Goal: Transaction & Acquisition: Subscribe to service/newsletter

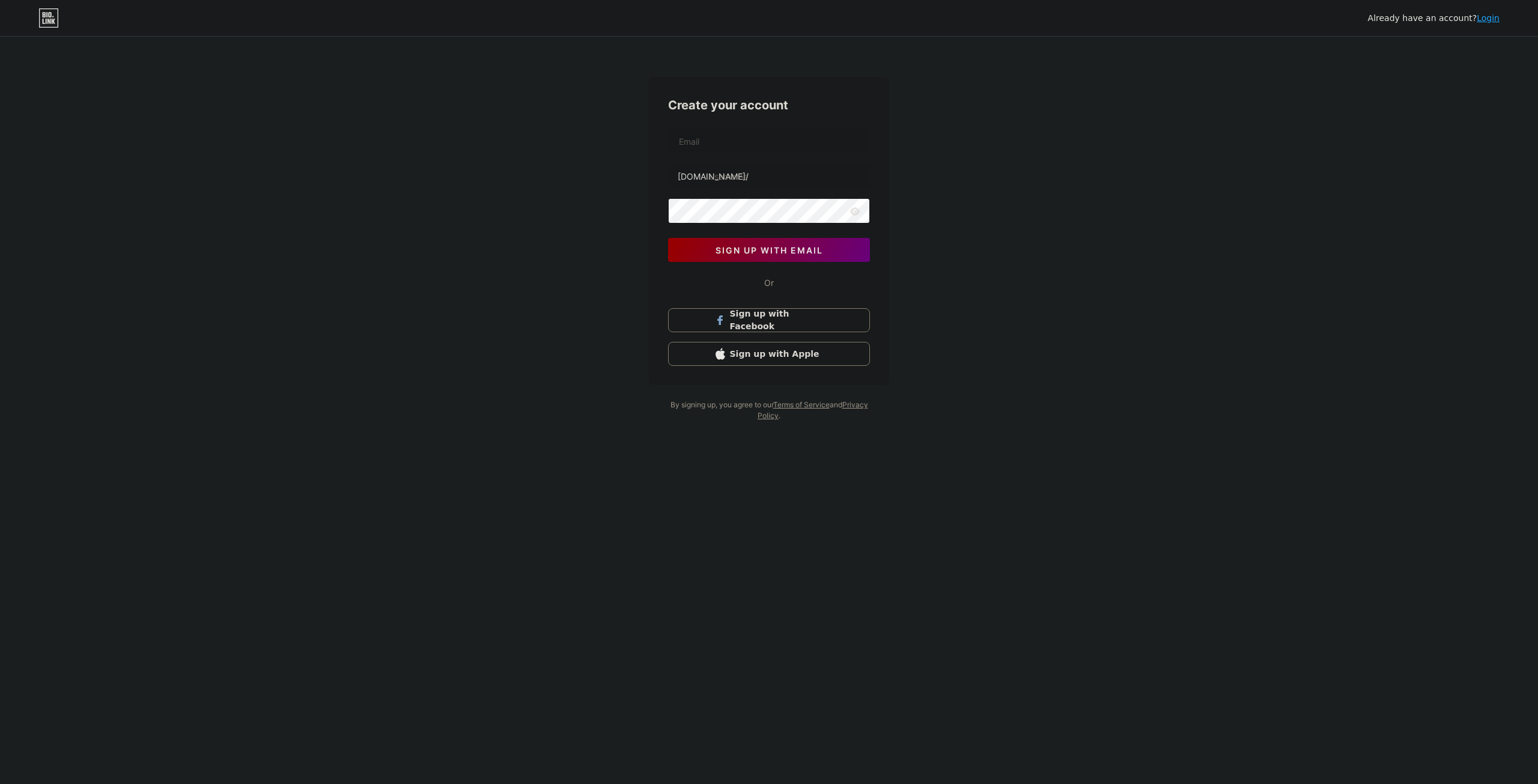
click at [63, 91] on div "Already have an account? Login Create your account [DOMAIN_NAME]/ 0cAFcWeA4KwG3…" at bounding box center [769, 229] width 1538 height 460
click at [737, 144] on input "text" at bounding box center [769, 141] width 201 height 24
click at [779, 138] on input "text" at bounding box center [769, 141] width 201 height 24
click at [895, 463] on div "Already have an account? Login Create your account [DOMAIN_NAME]/ 0cAFcWeA4KwG3…" at bounding box center [769, 392] width 1538 height 784
click at [718, 143] on input "text" at bounding box center [769, 141] width 201 height 24
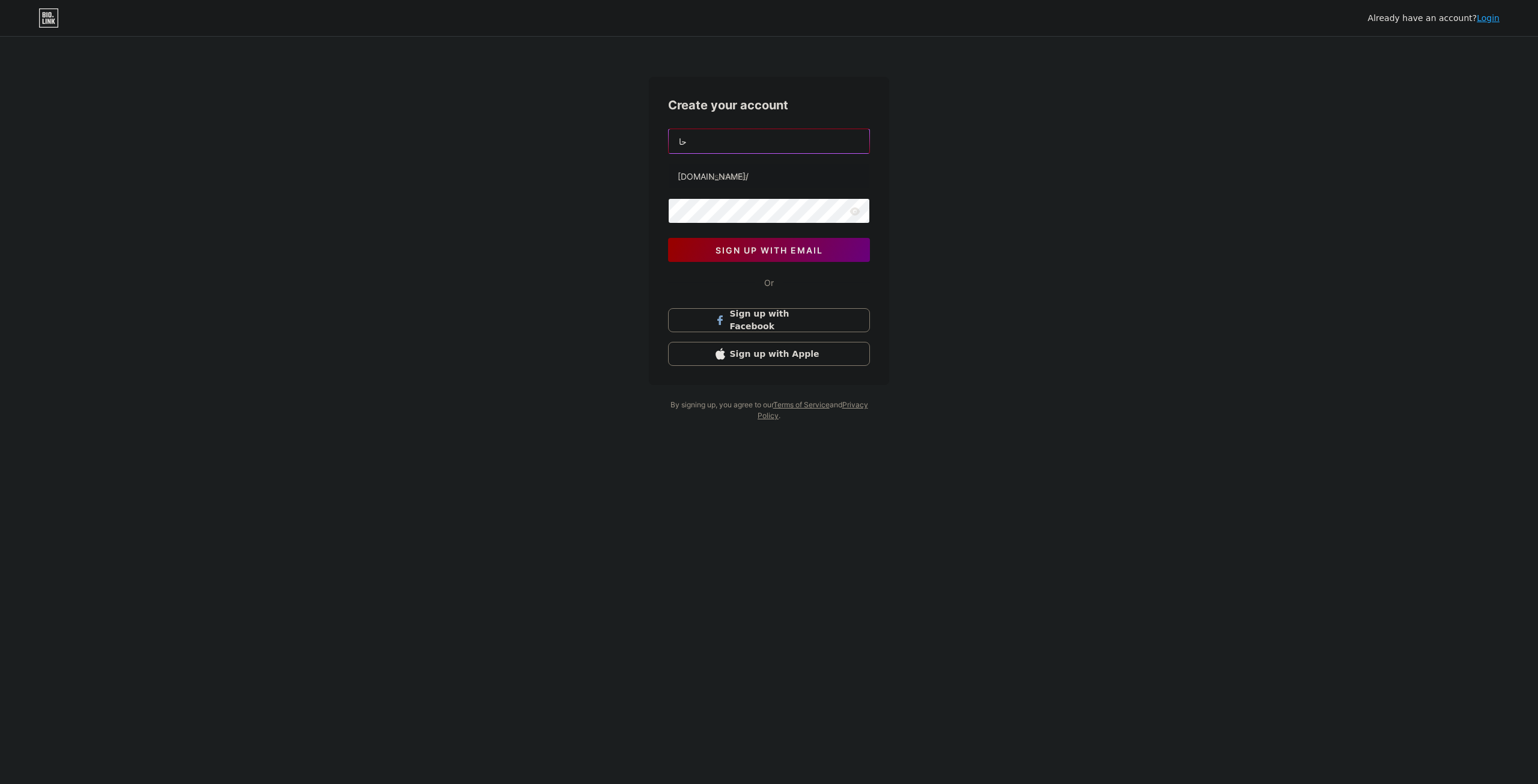
type input "ح"
type input "P"
type input "[EMAIL_ADDRESS][DOMAIN_NAME]"
click at [734, 176] on input "text" at bounding box center [769, 176] width 201 height 24
drag, startPoint x: 681, startPoint y: 144, endPoint x: 715, endPoint y: 150, distance: 34.5
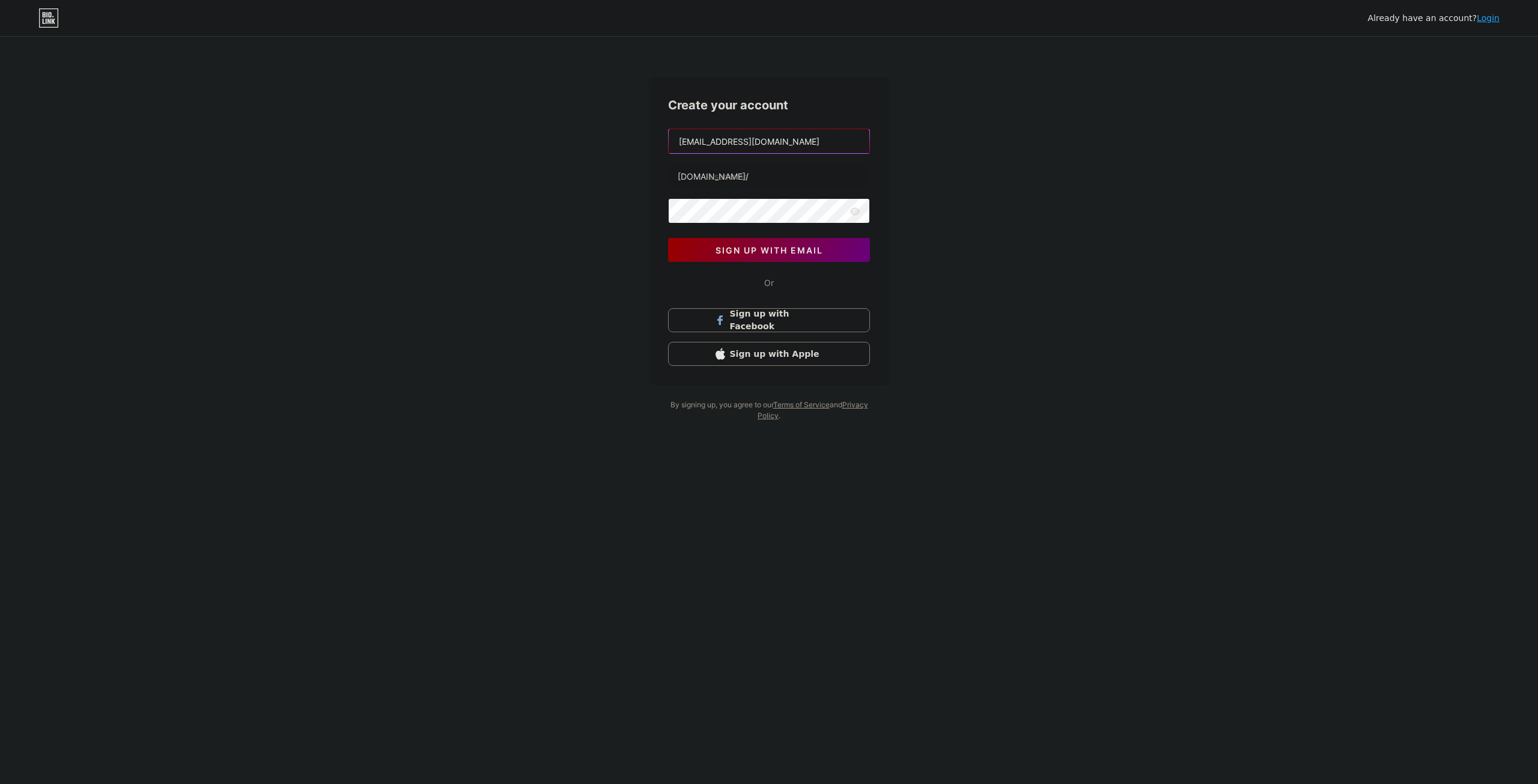
click at [715, 150] on input "[EMAIL_ADDRESS][DOMAIN_NAME]" at bounding box center [769, 141] width 201 height 24
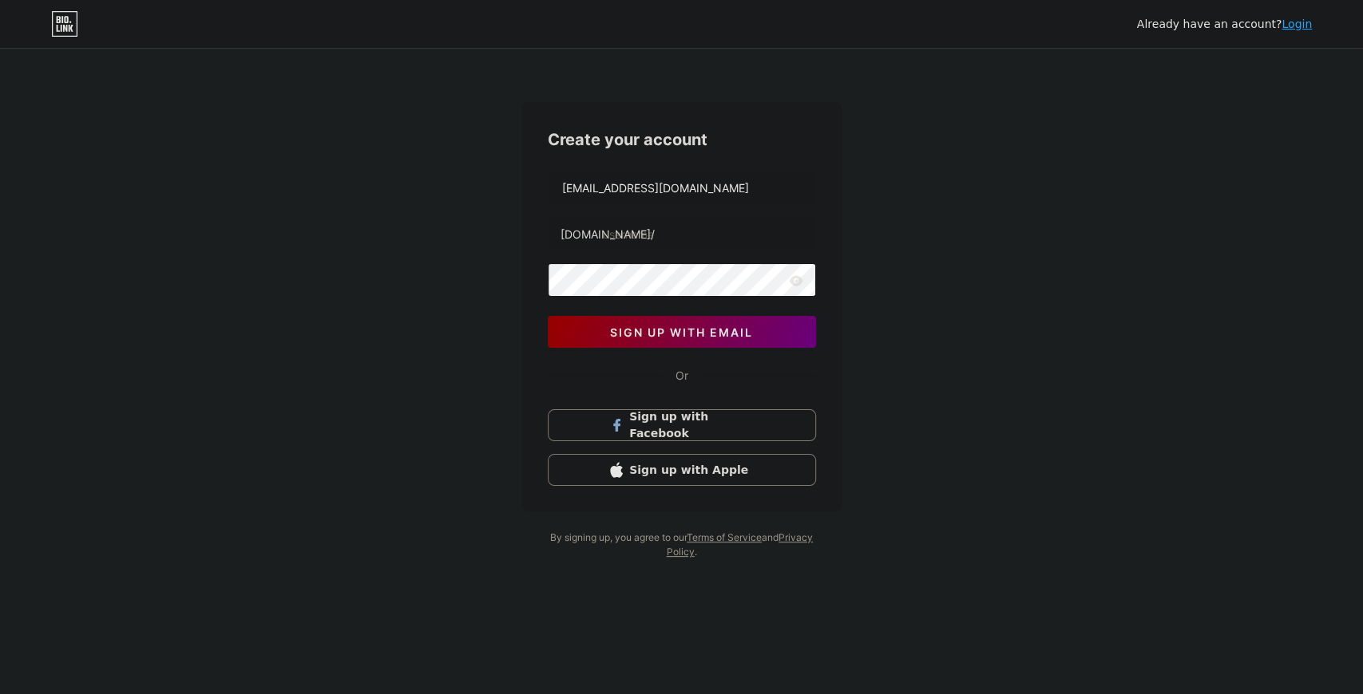
click at [631, 249] on div at bounding box center [682, 234] width 268 height 34
click at [631, 237] on input "text" at bounding box center [681, 234] width 267 height 32
paste input "phandxs"
type input "phandxs"
click at [691, 329] on span "sign up with email" at bounding box center [681, 333] width 143 height 14
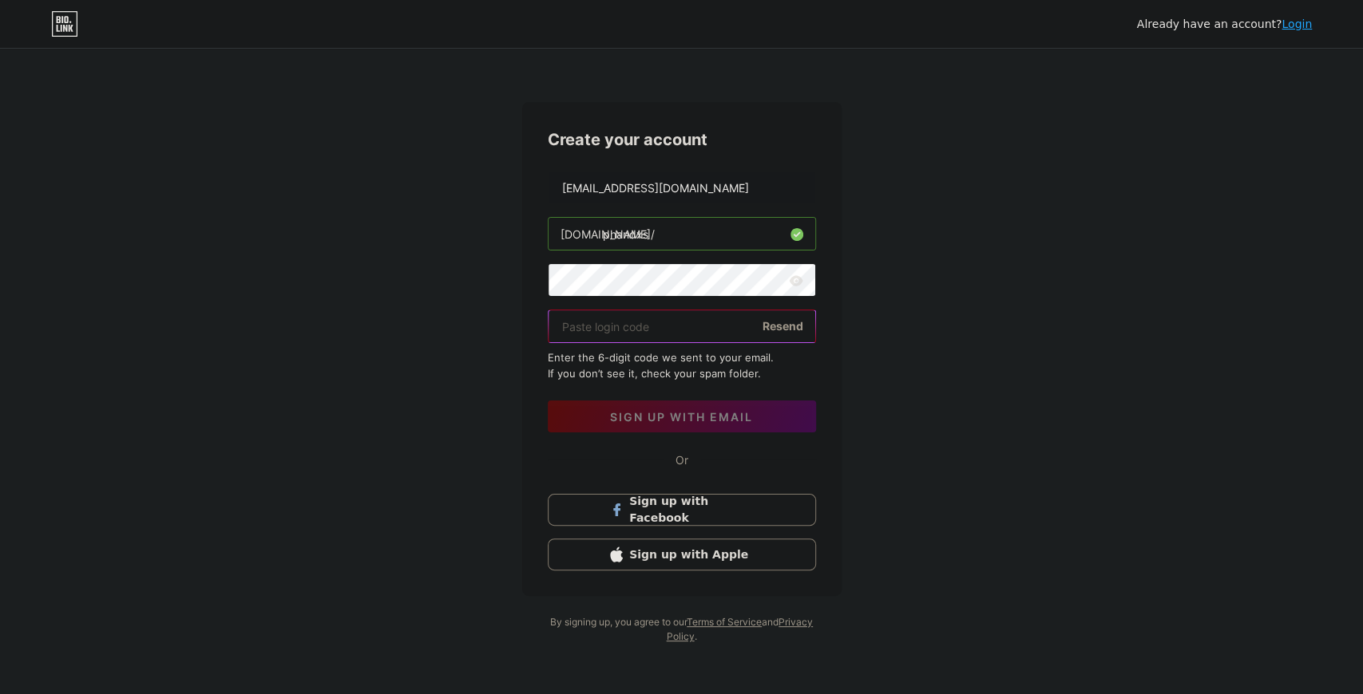
click at [641, 321] on input "text" at bounding box center [681, 327] width 267 height 32
click at [636, 324] on input "text" at bounding box center [681, 327] width 267 height 32
click at [676, 333] on input "text" at bounding box center [681, 327] width 267 height 32
click at [677, 322] on input "text" at bounding box center [681, 327] width 267 height 32
type input "629865"
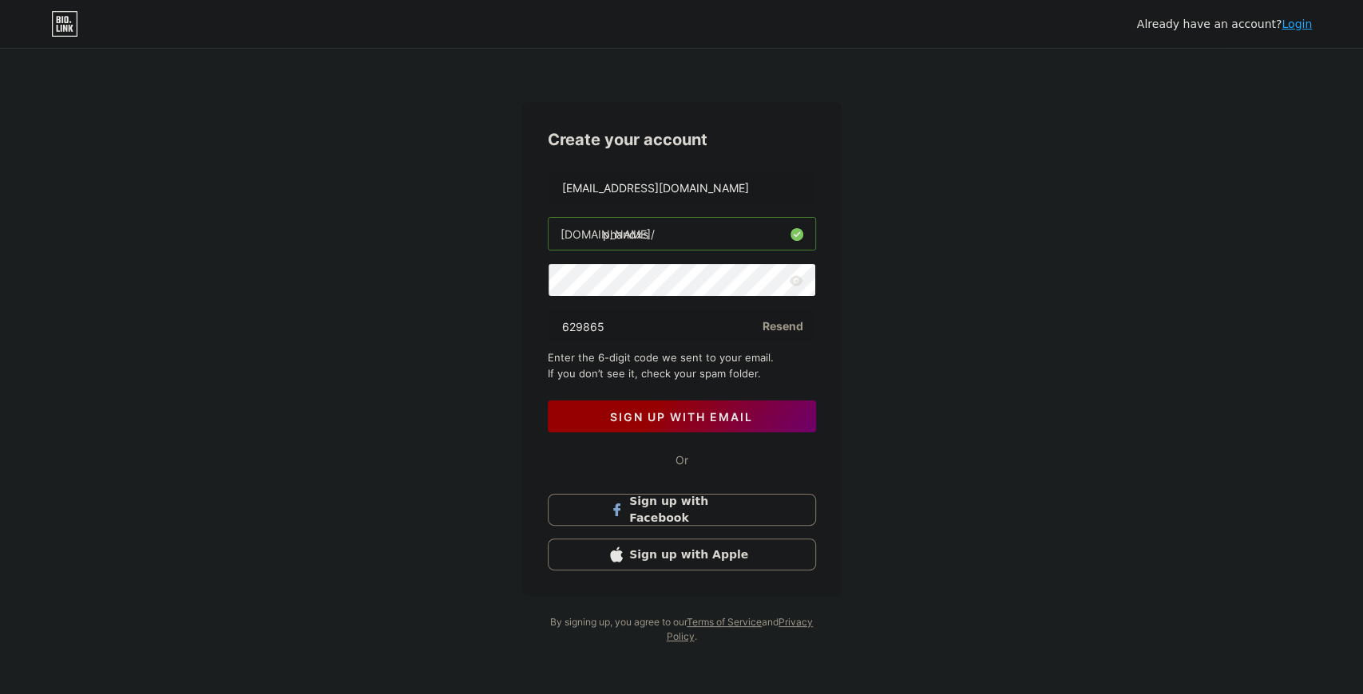
click at [743, 425] on button "sign up with email" at bounding box center [682, 417] width 268 height 32
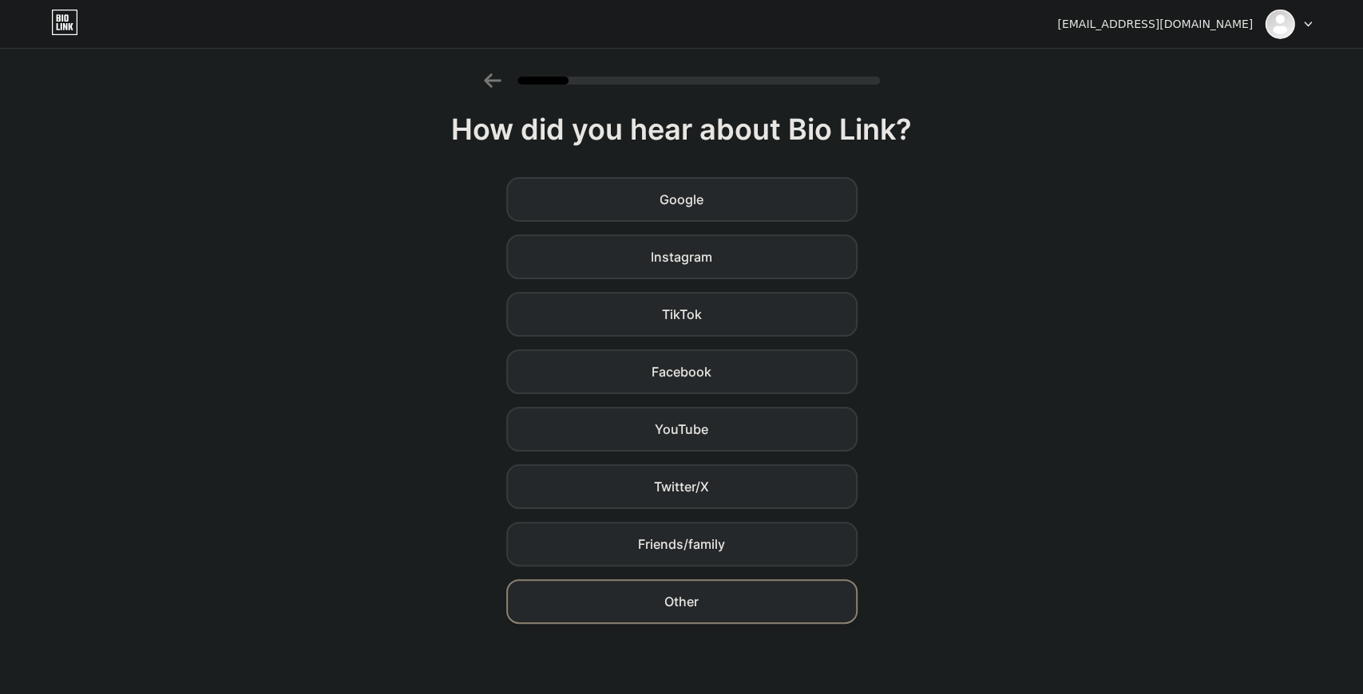
click at [710, 597] on div "Other" at bounding box center [681, 602] width 351 height 45
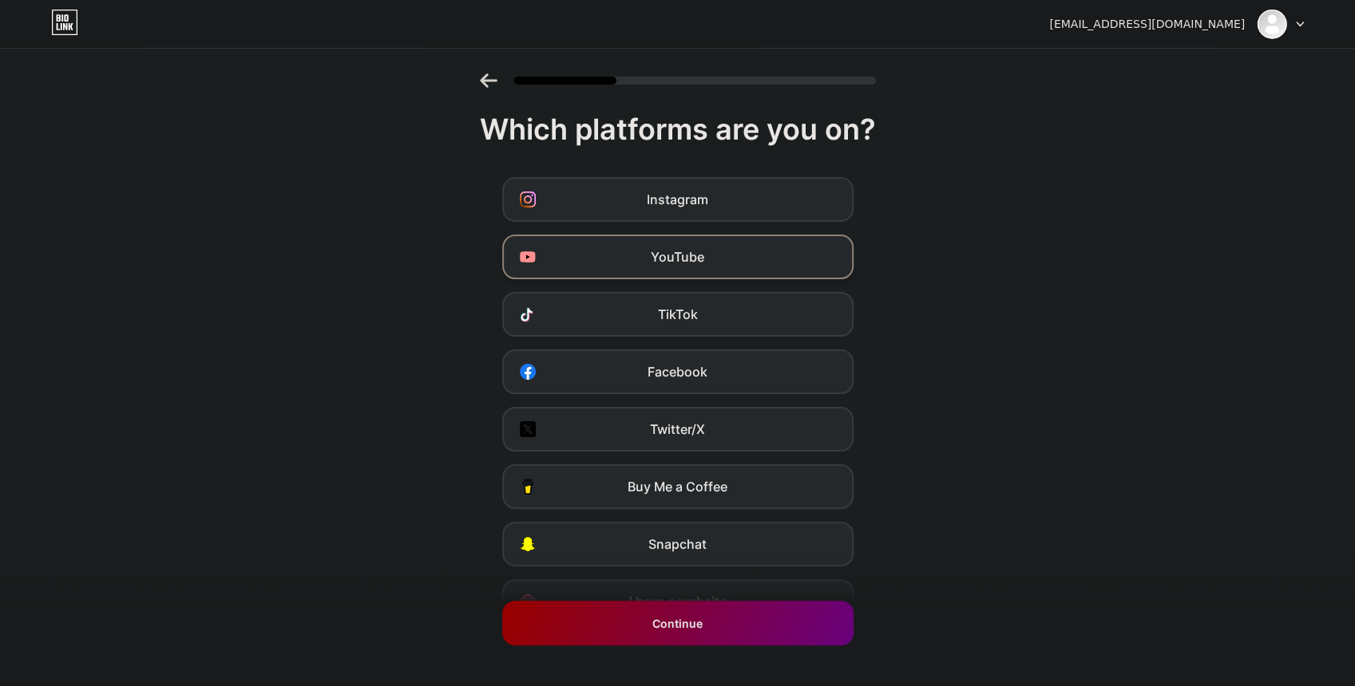
click at [672, 256] on span "YouTube" at bounding box center [677, 256] width 53 height 19
click at [672, 302] on div "TikTok" at bounding box center [677, 314] width 351 height 45
click at [671, 259] on span "YouTube" at bounding box center [677, 256] width 53 height 19
click at [674, 303] on div "TikTok" at bounding box center [677, 314] width 351 height 45
click at [639, 198] on div "Instagram" at bounding box center [677, 199] width 351 height 45
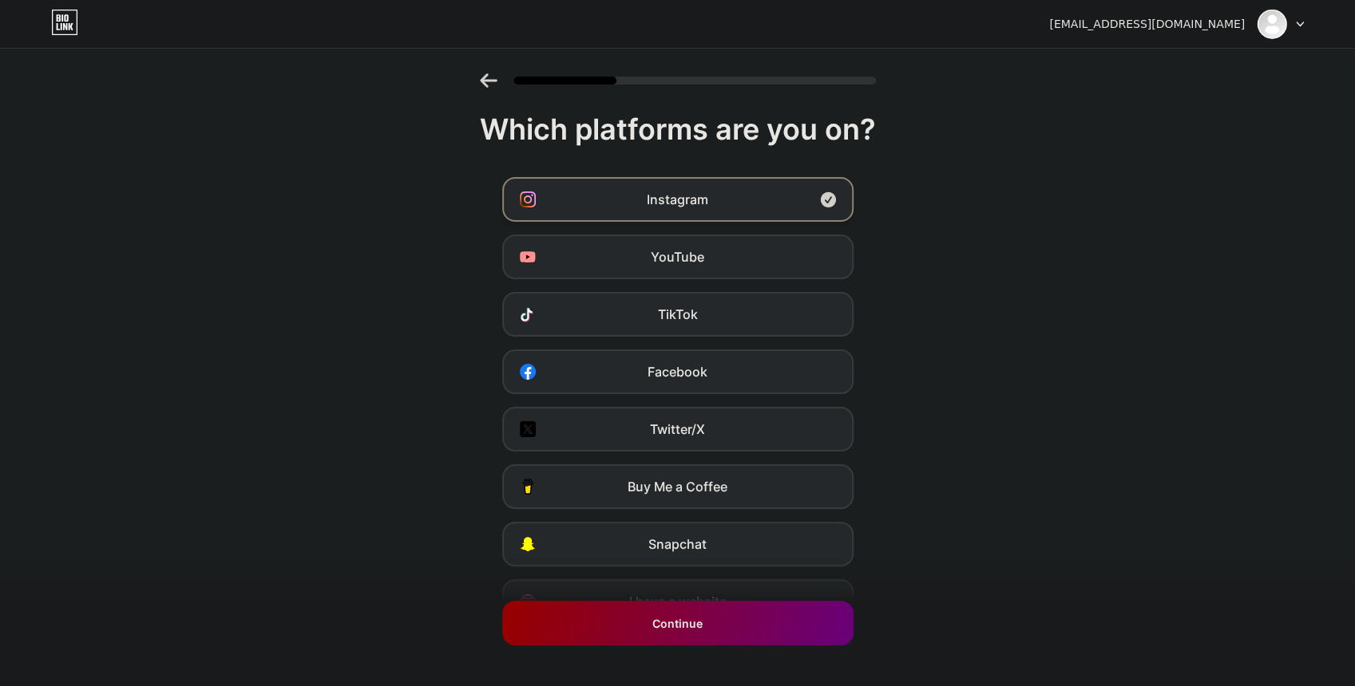
click at [640, 203] on div "Instagram" at bounding box center [677, 199] width 351 height 45
click at [631, 319] on div "TikTok" at bounding box center [677, 314] width 351 height 45
click at [640, 255] on div "YouTube" at bounding box center [677, 257] width 351 height 45
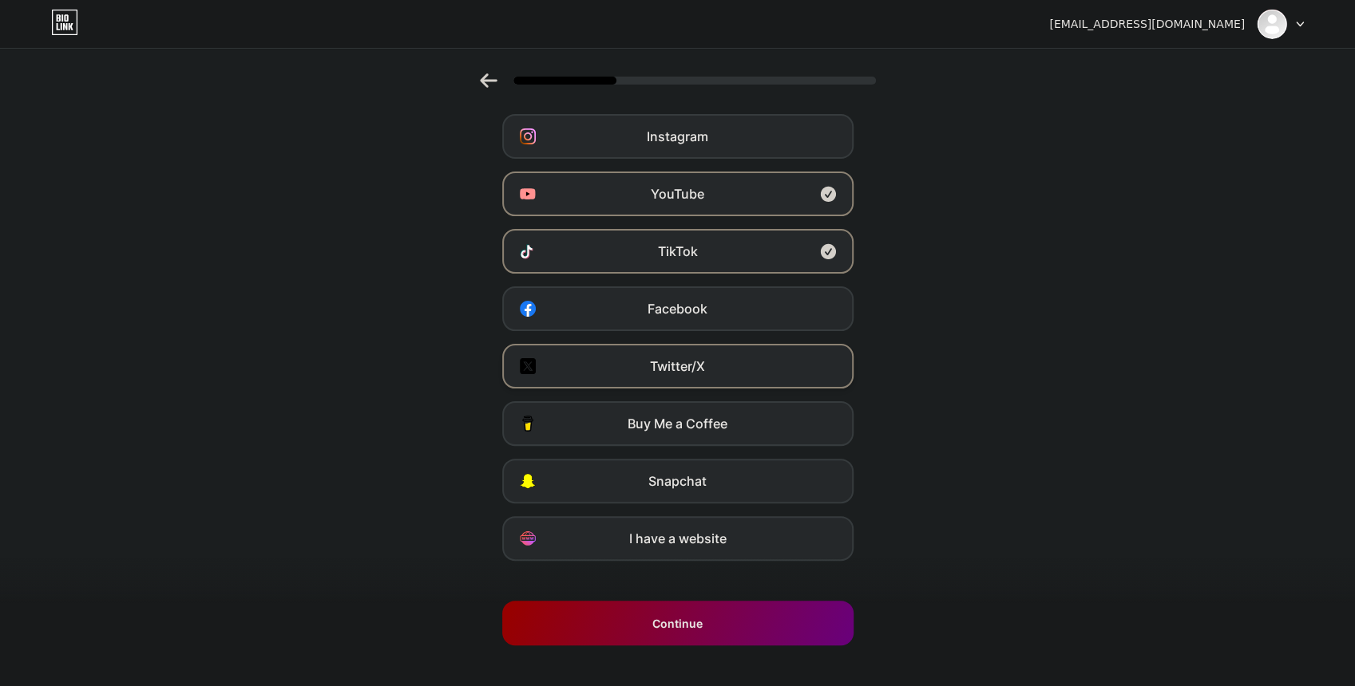
scroll to position [81, 0]
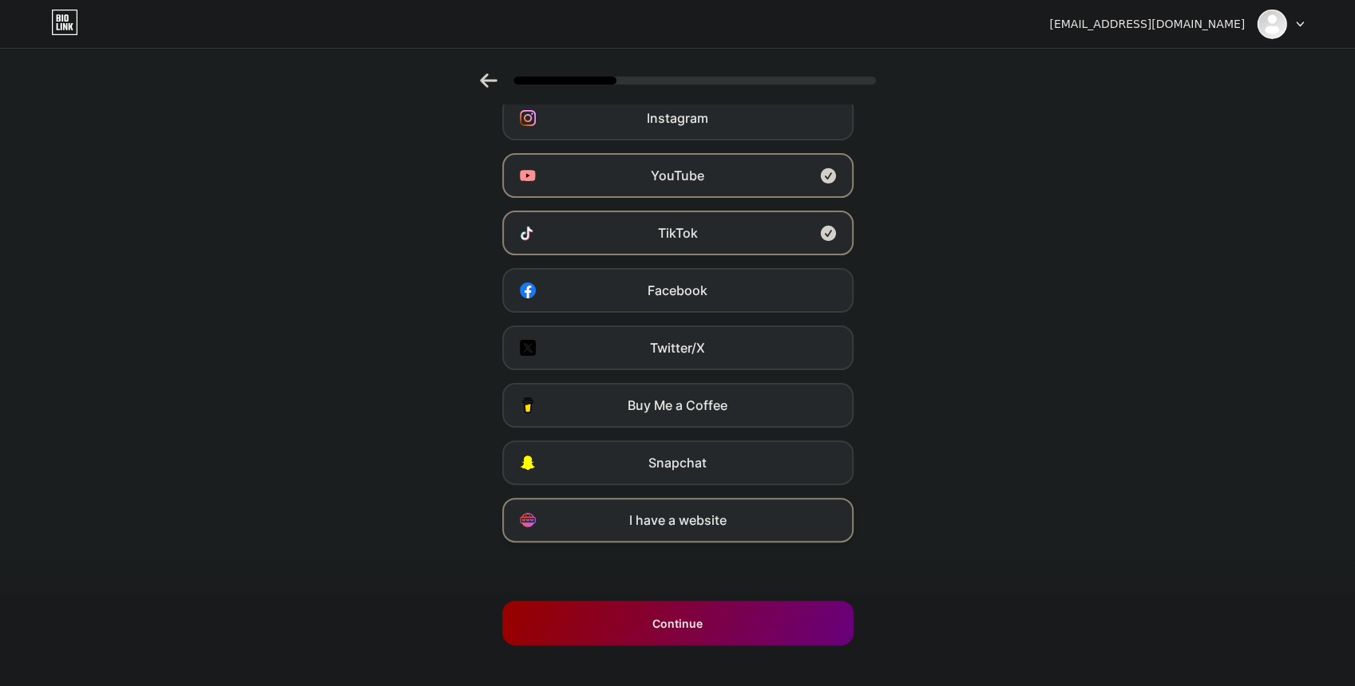
click at [734, 520] on div "I have a website" at bounding box center [677, 520] width 351 height 45
click at [660, 395] on div "Buy Me a Coffee" at bounding box center [677, 405] width 351 height 45
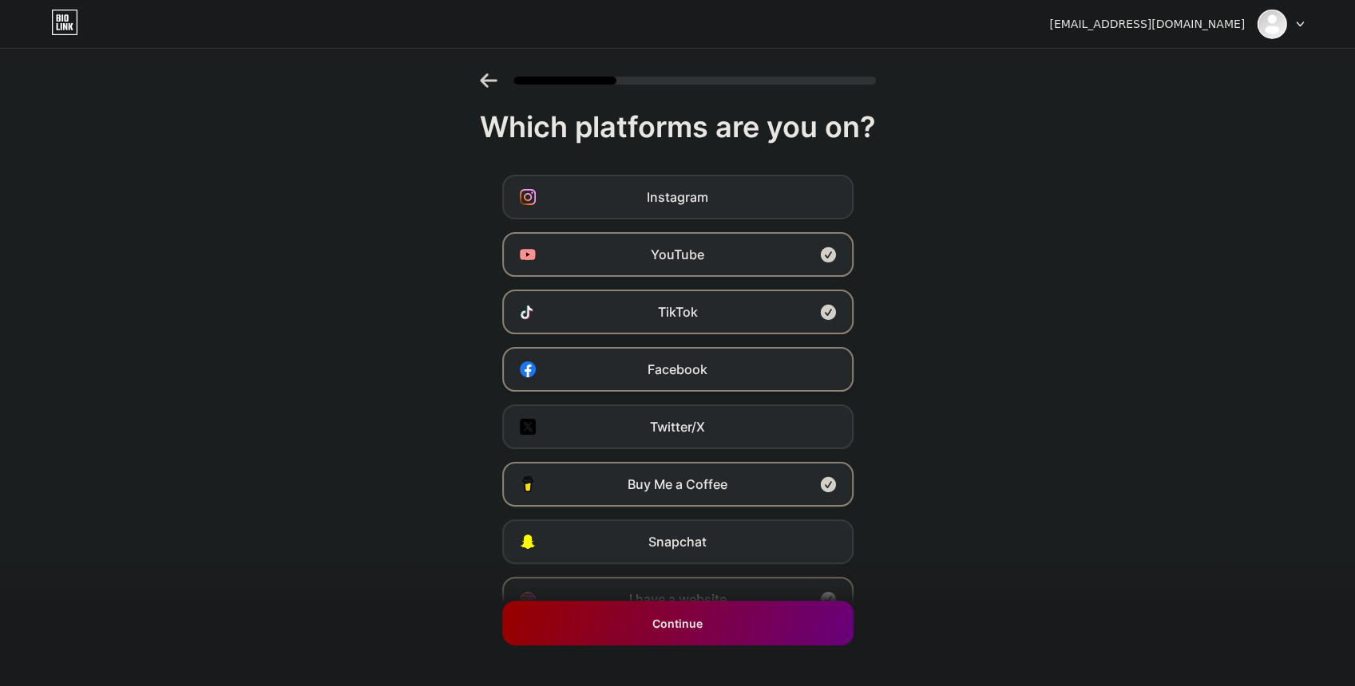
scroll to position [0, 0]
click at [718, 366] on div "Facebook" at bounding box center [677, 372] width 351 height 45
click at [747, 354] on div "Facebook" at bounding box center [677, 372] width 351 height 45
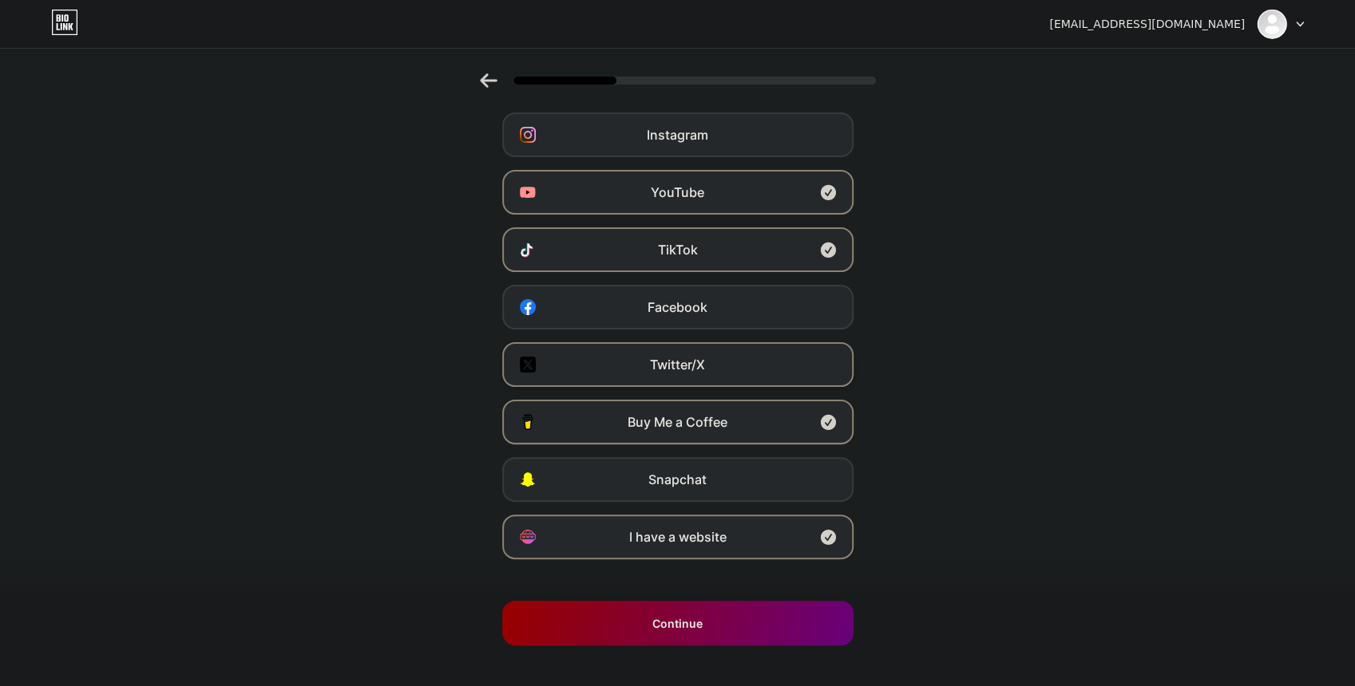
scroll to position [81, 0]
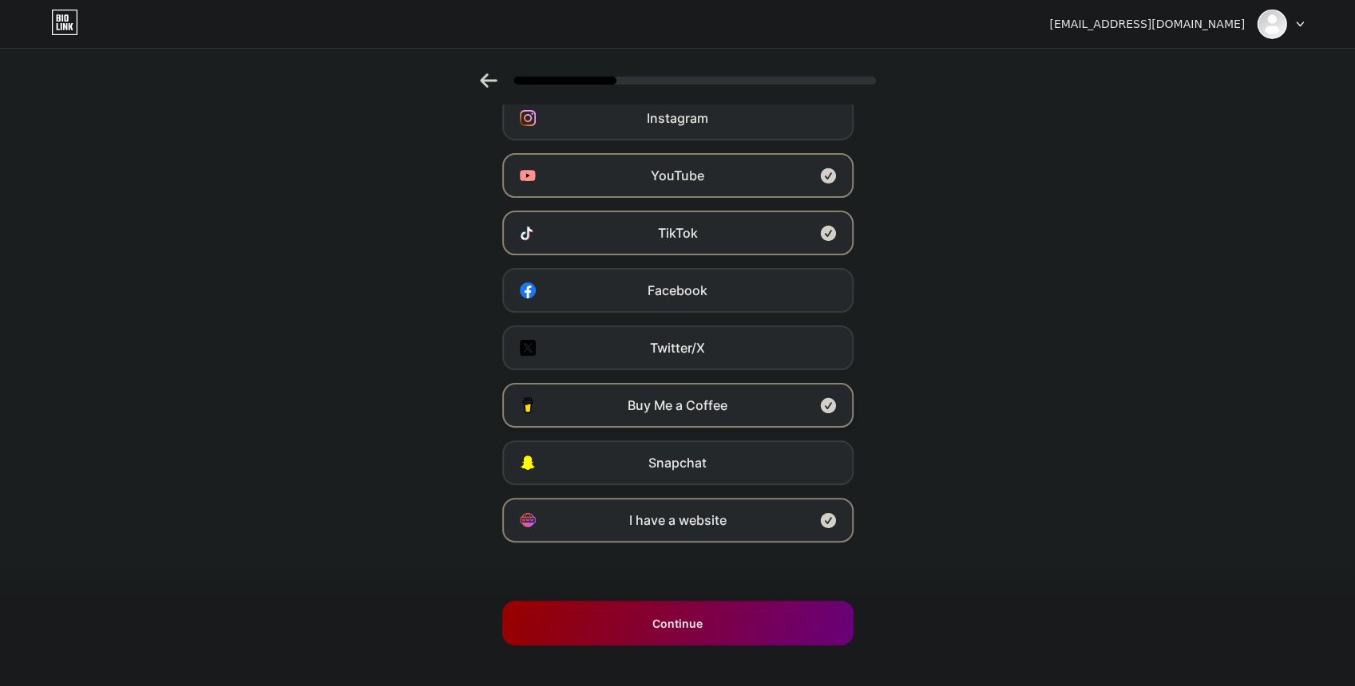
click at [793, 421] on div "Buy Me a Coffee" at bounding box center [677, 405] width 351 height 45
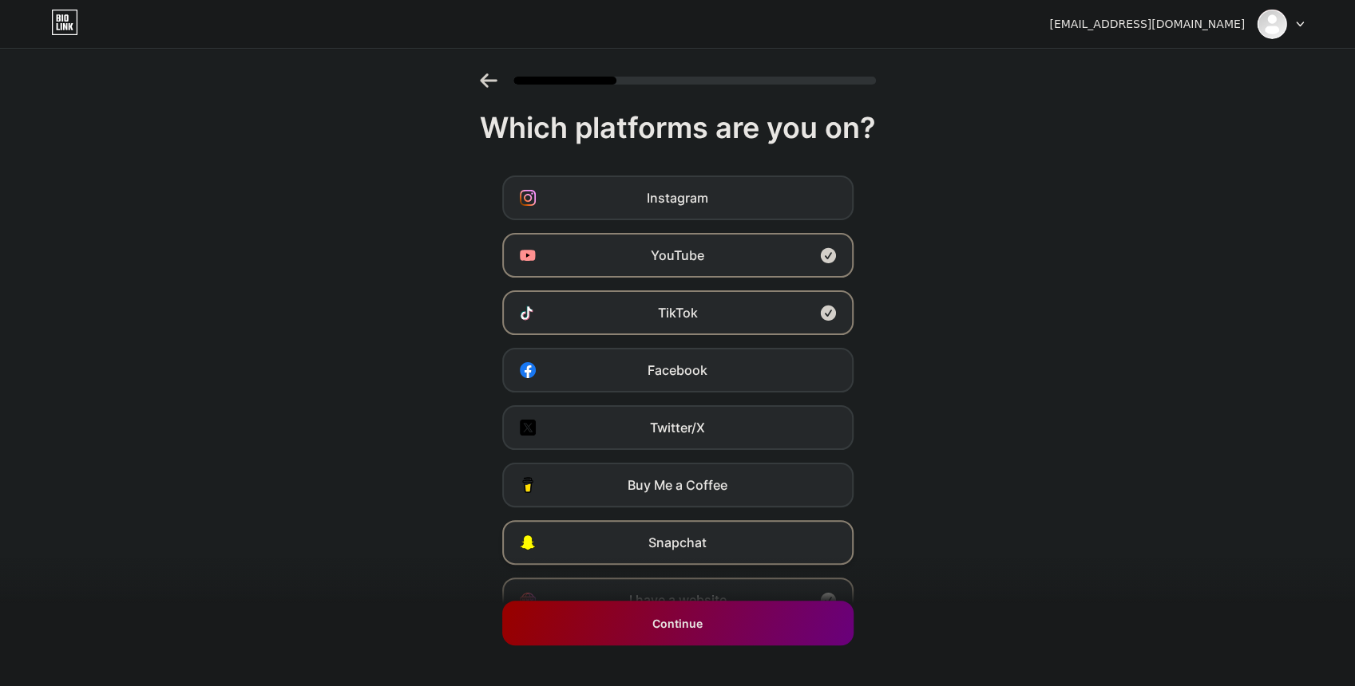
scroll to position [0, 0]
click at [639, 170] on div "Which platforms are you on? Instagram YouTube TikTok Facebook Twitter/X Buy Me …" at bounding box center [677, 368] width 1355 height 511
click at [643, 190] on div "Instagram" at bounding box center [677, 199] width 351 height 45
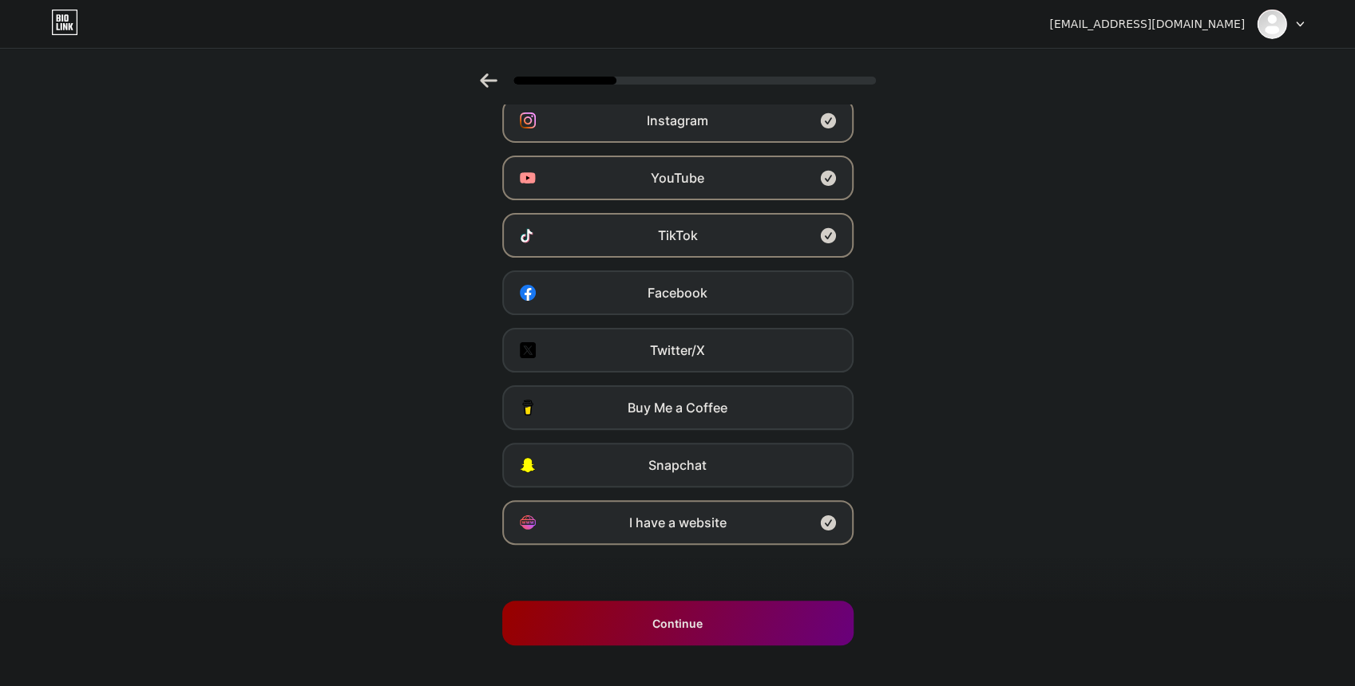
scroll to position [81, 0]
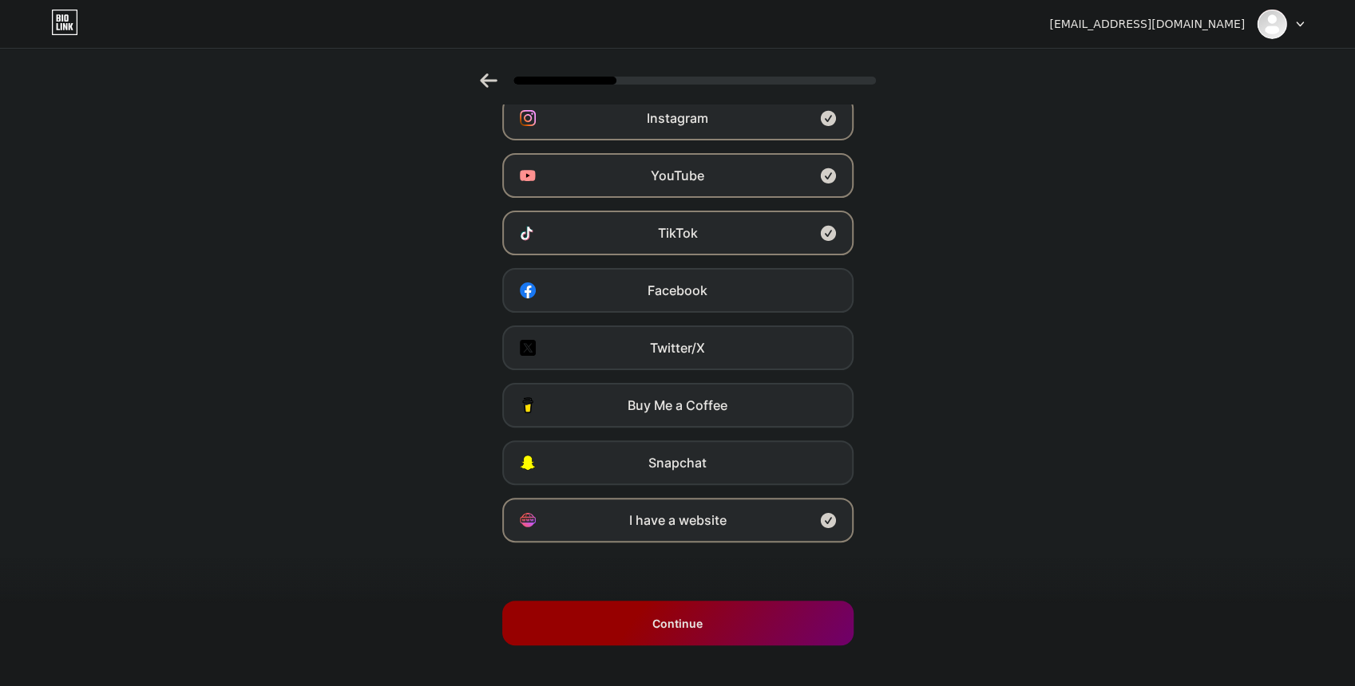
click at [712, 632] on div "Continue" at bounding box center [677, 623] width 351 height 45
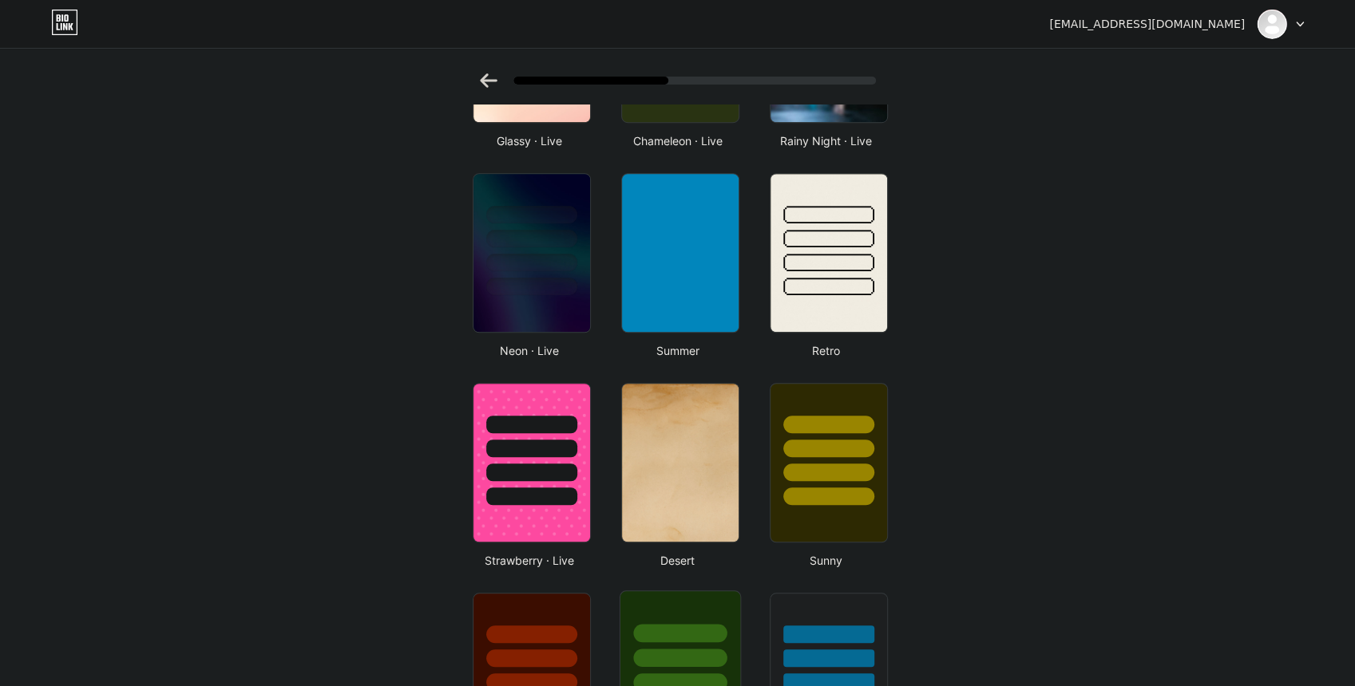
scroll to position [958, 0]
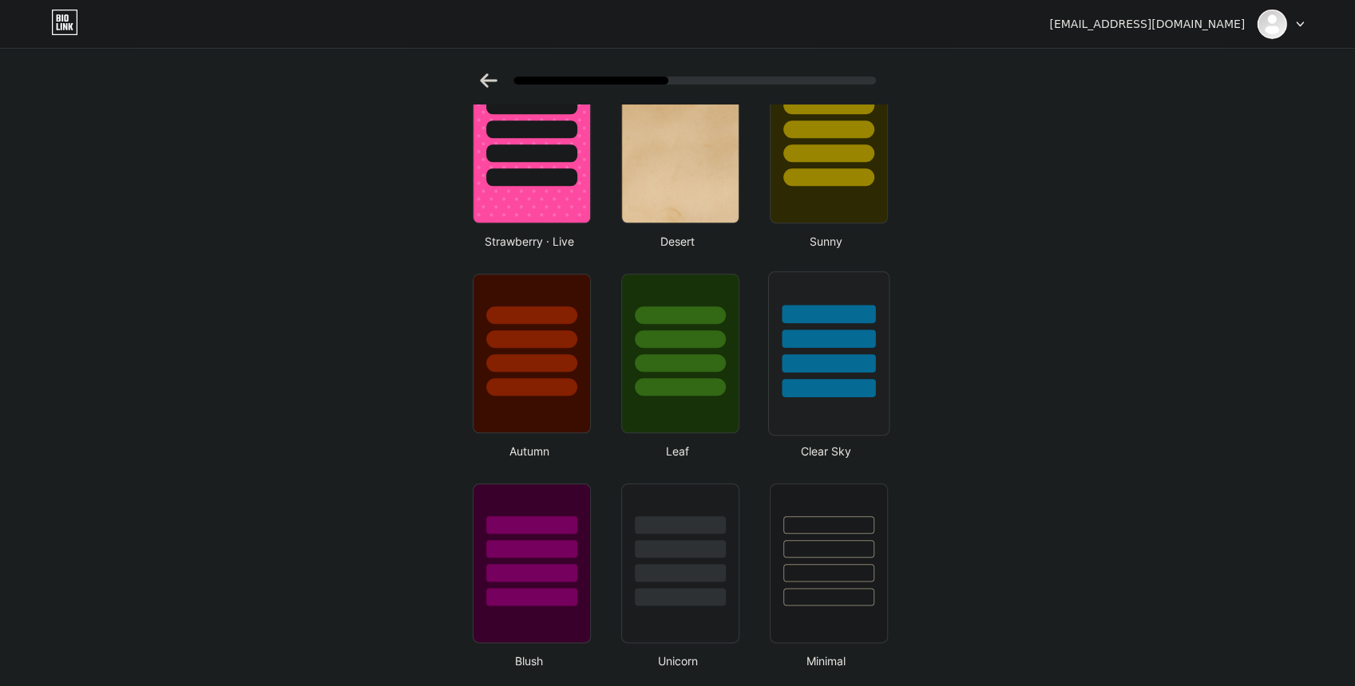
click at [845, 405] on div at bounding box center [827, 353] width 121 height 164
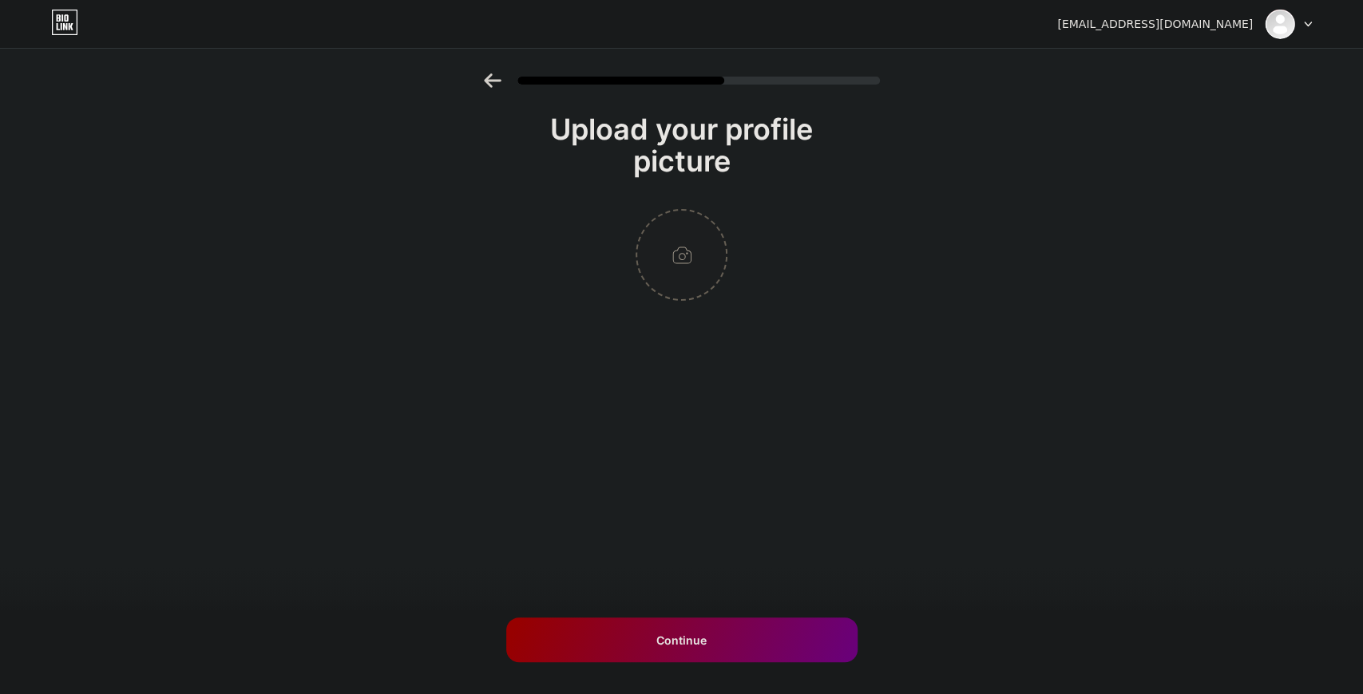
click at [704, 257] on input "file" at bounding box center [681, 255] width 89 height 89
click at [685, 251] on input "file" at bounding box center [681, 255] width 89 height 89
type input "C:\fakepath\IMG_3398.png"
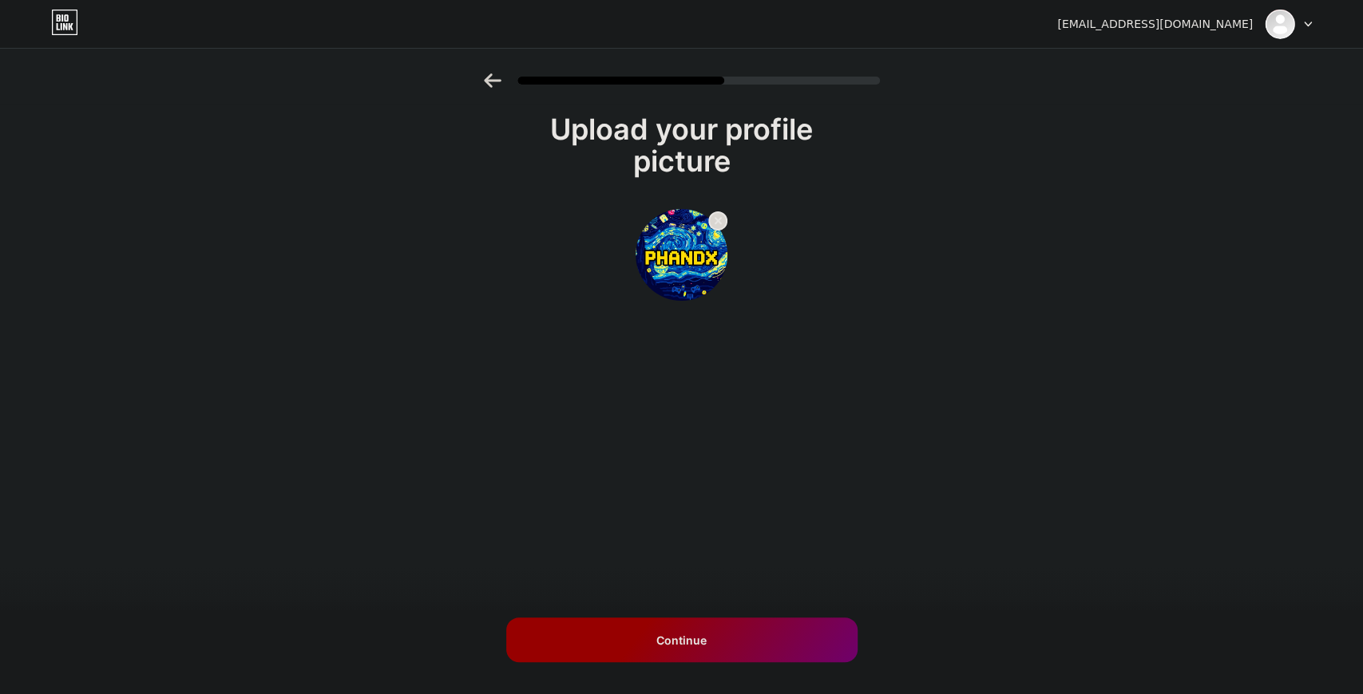
click at [718, 637] on div "Continue" at bounding box center [681, 640] width 351 height 45
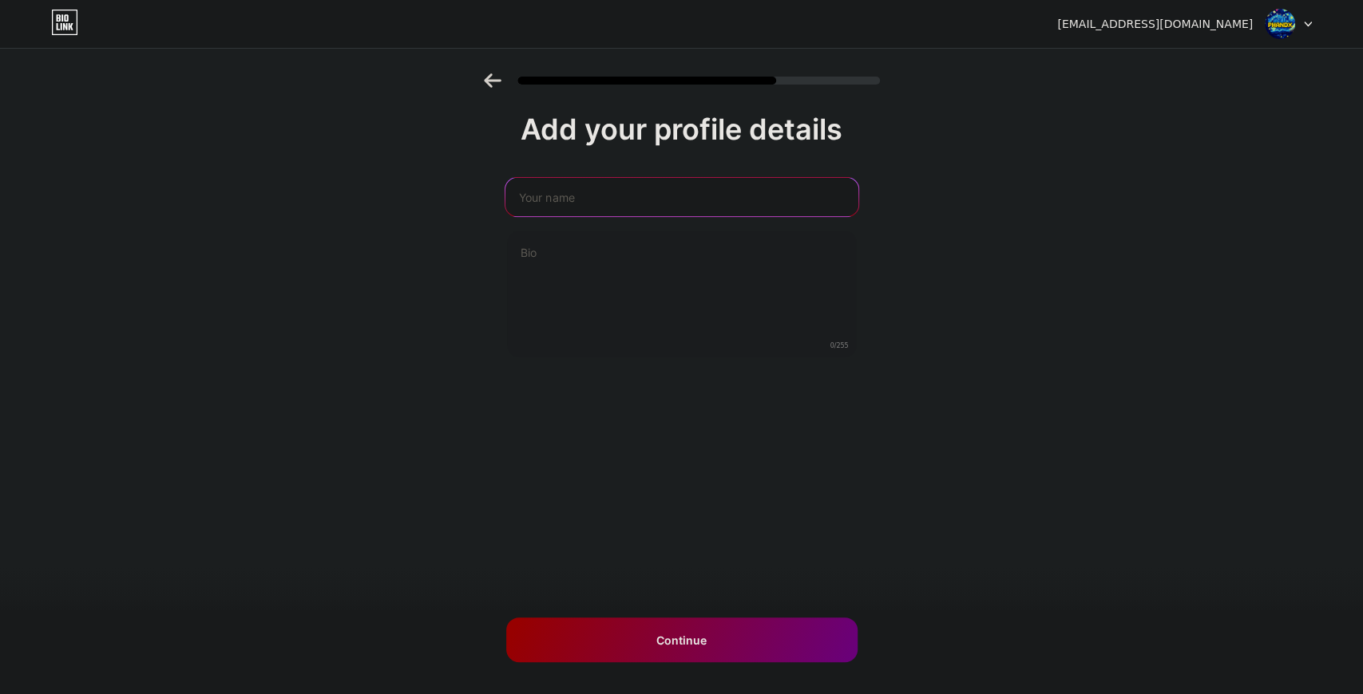
click at [530, 200] on input "text" at bounding box center [680, 197] width 353 height 38
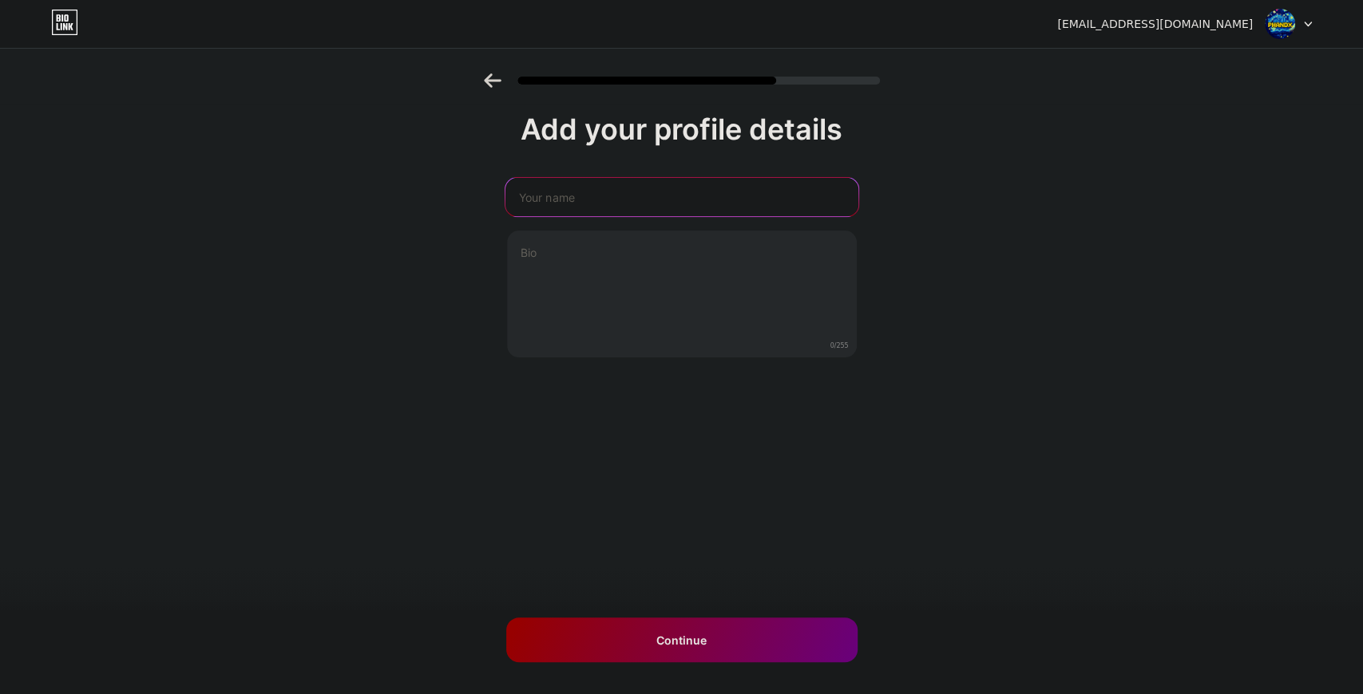
paste input "qpan@10&apgnq_10jkAa/-0@8-00o"
type input "qpan@10&apgnq_10jkAa/-0@8-00o"
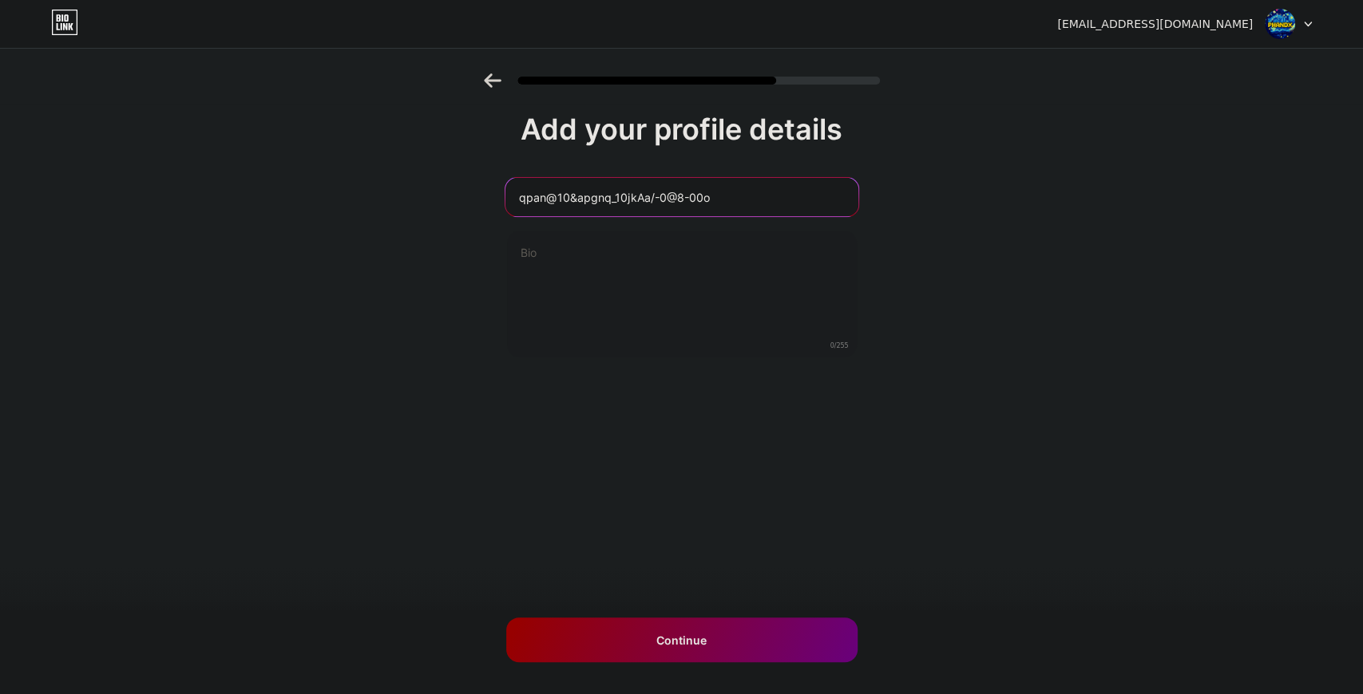
drag, startPoint x: 714, startPoint y: 197, endPoint x: 432, endPoint y: 227, distance: 283.4
click at [426, 224] on div "Add your profile details qpan@10&apgnq_10jkAa/-0@8-00o 0/255 Continue Error" at bounding box center [681, 255] width 1363 height 365
click at [536, 176] on div "Add your profile details 0/255 Continue Error" at bounding box center [681, 235] width 351 height 245
click at [541, 184] on input "text" at bounding box center [682, 197] width 350 height 38
paste input "phandxs"
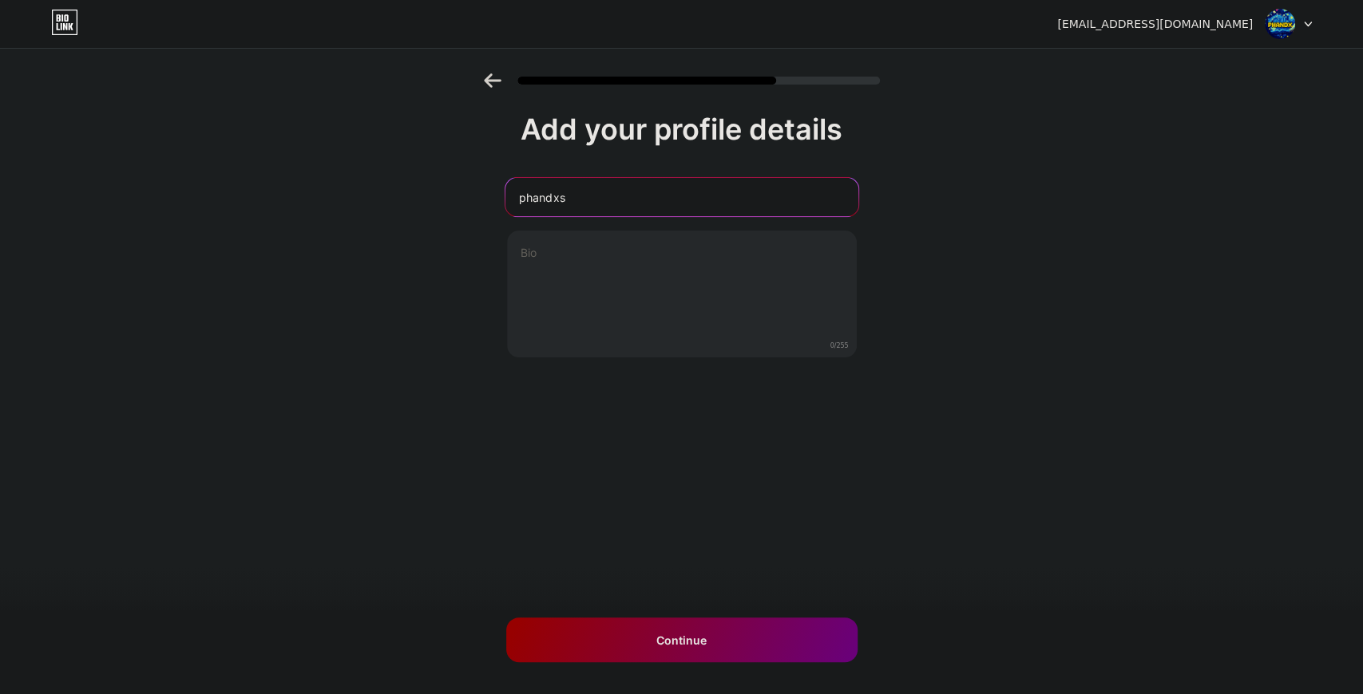
type input "phandxs"
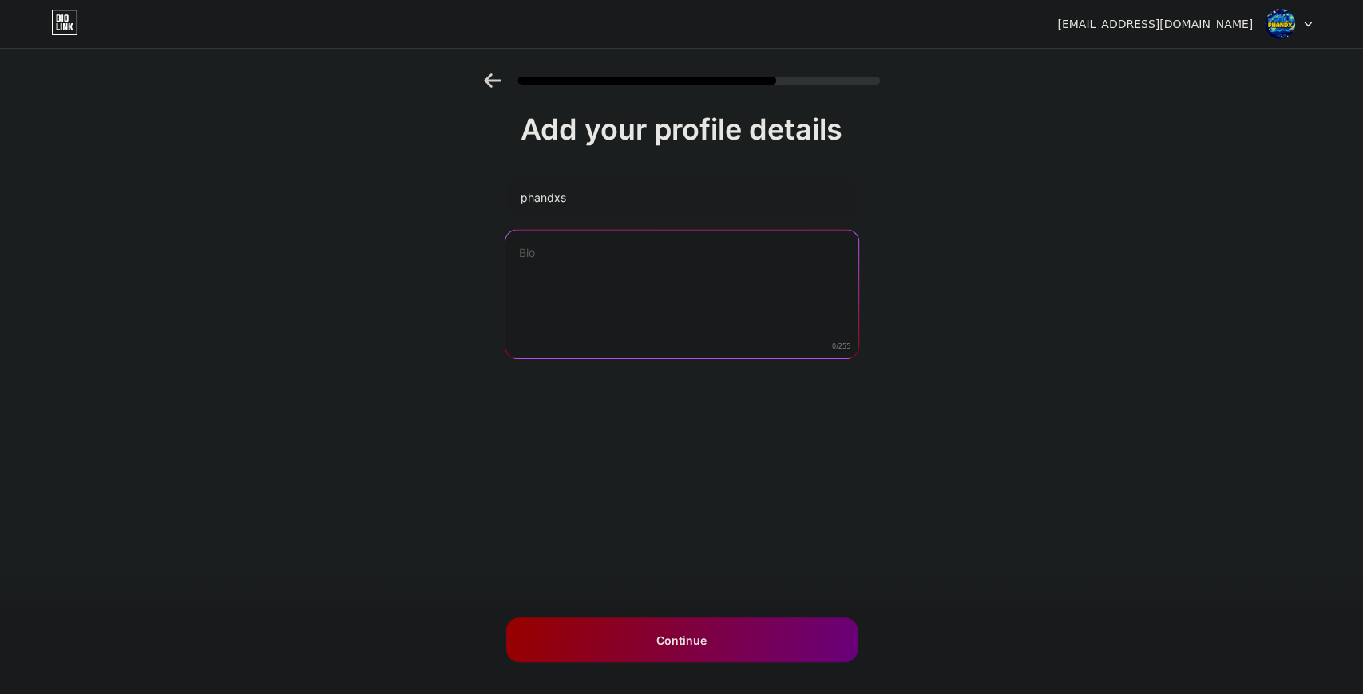
click at [556, 256] on textarea at bounding box center [680, 295] width 353 height 130
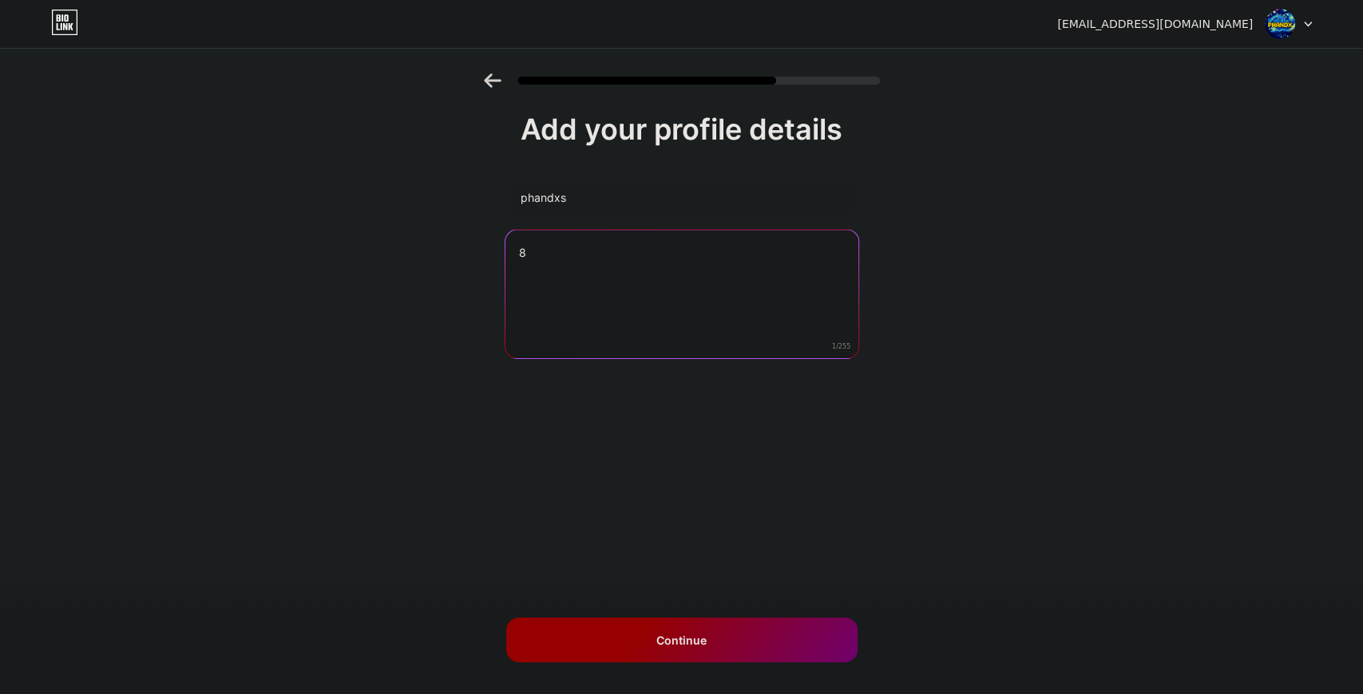
type textarea "8"
click at [715, 647] on div "Continue" at bounding box center [681, 640] width 351 height 45
click at [779, 635] on div "Continue" at bounding box center [681, 640] width 351 height 45
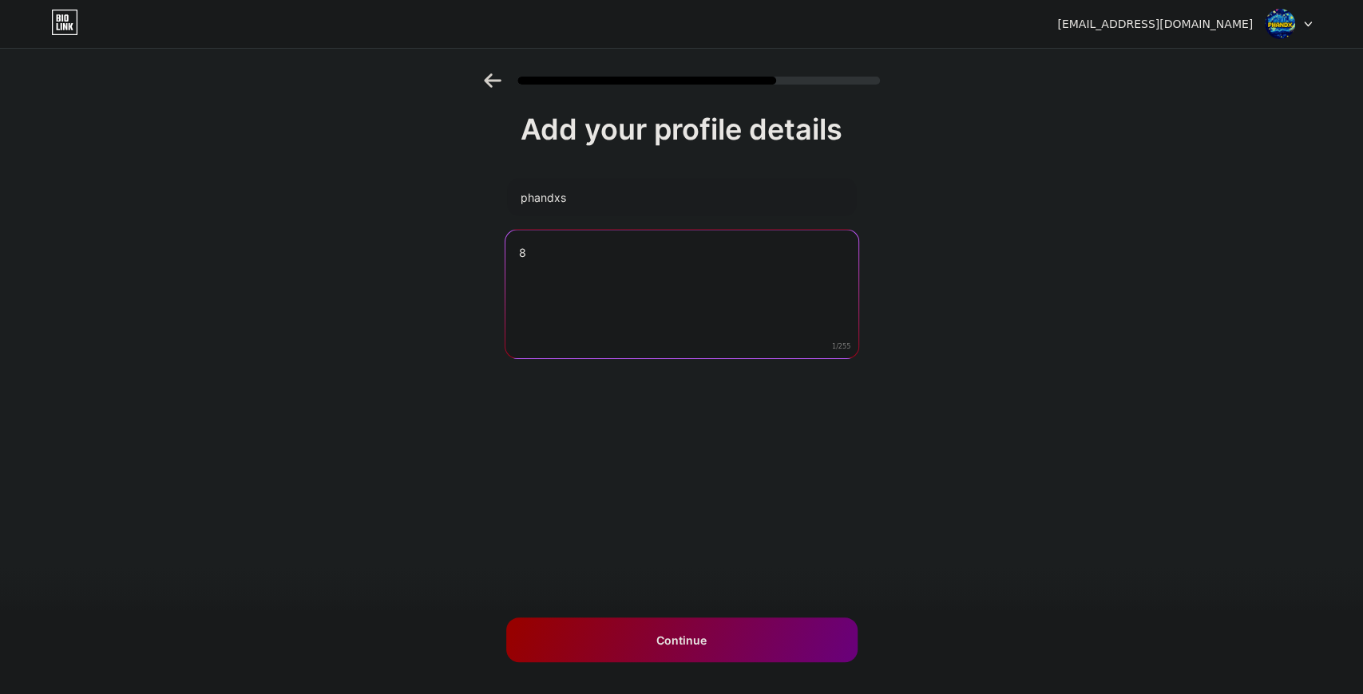
drag, startPoint x: 641, startPoint y: 266, endPoint x: 493, endPoint y: 266, distance: 147.7
click at [490, 259] on div "Add your profile details phandxs 8 1/255 Continue Error" at bounding box center [681, 255] width 1363 height 365
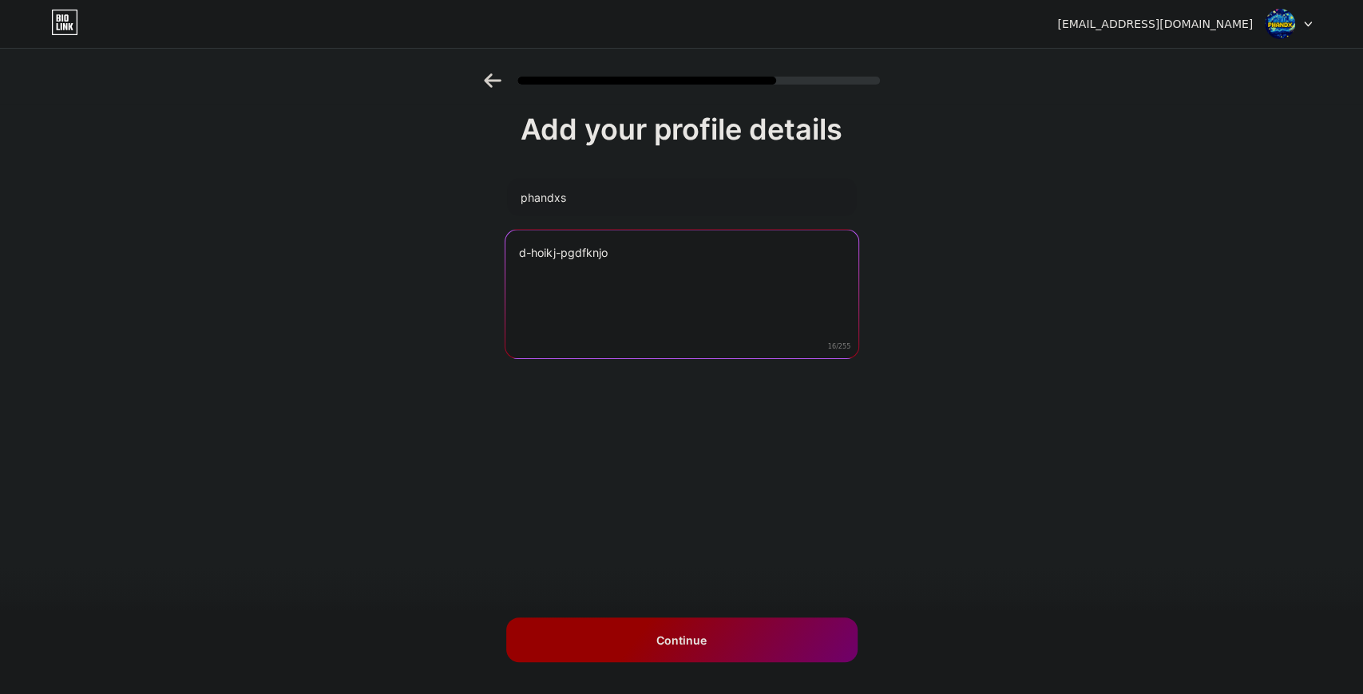
type textarea "d-hoikj-pgdfknjo"
click at [755, 634] on div "Continue" at bounding box center [681, 640] width 351 height 45
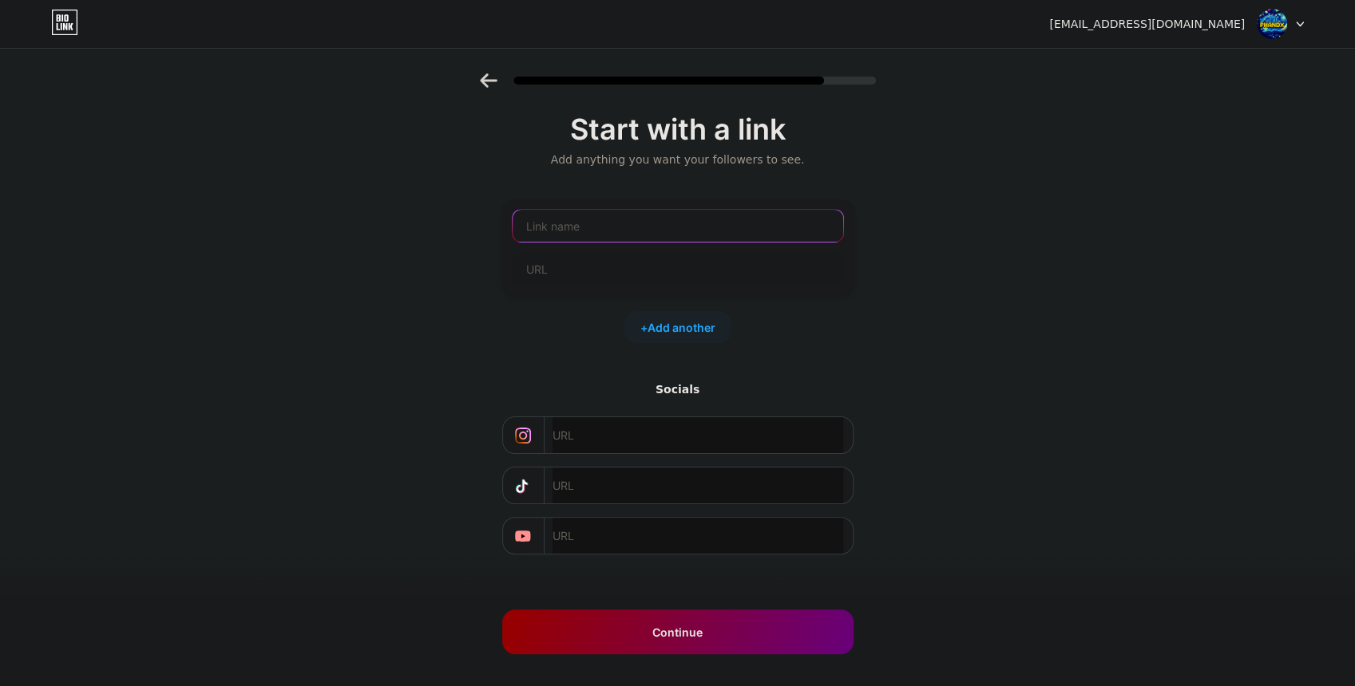
click at [591, 213] on input "text" at bounding box center [677, 226] width 330 height 32
click at [572, 232] on input "text" at bounding box center [677, 226] width 330 height 32
click at [619, 479] on input "text" at bounding box center [697, 486] width 290 height 36
paste input "[URL][DOMAIN_NAME]"
type input "[URL][DOMAIN_NAME]"
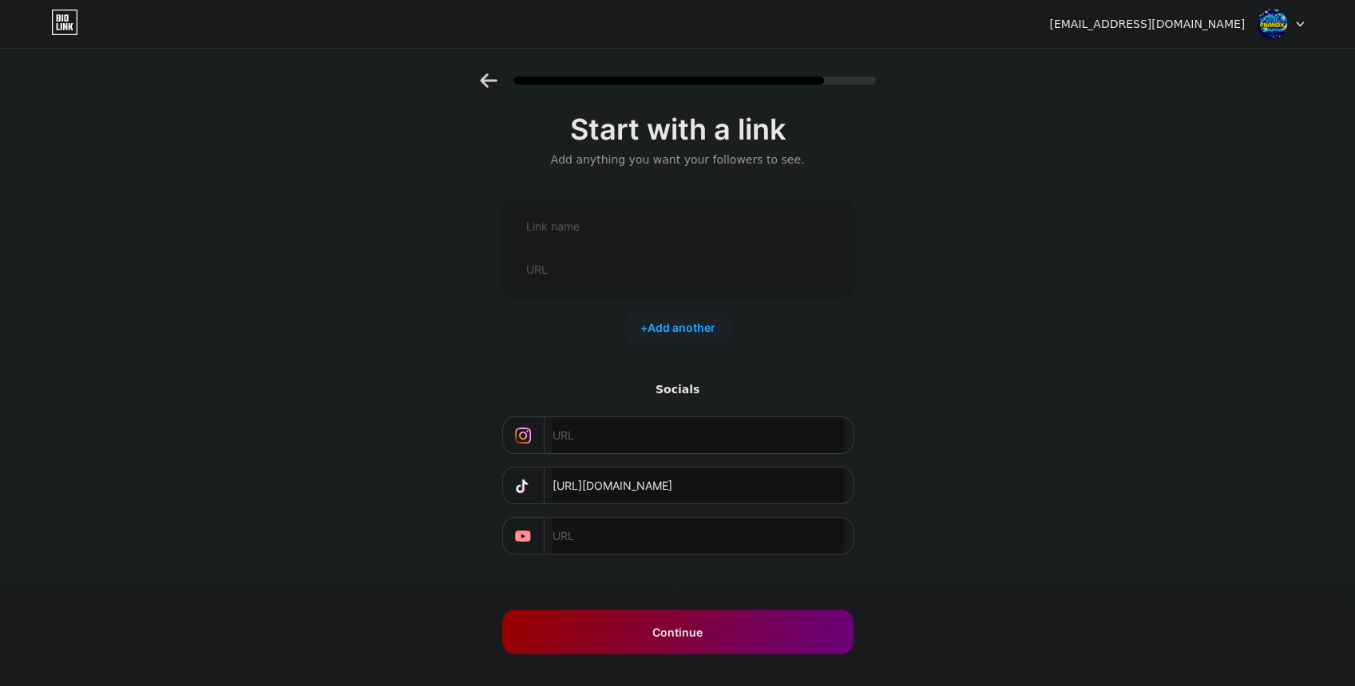
drag, startPoint x: 771, startPoint y: 440, endPoint x: 782, endPoint y: 431, distance: 14.2
click at [773, 437] on input "text" at bounding box center [697, 435] width 290 height 36
paste input "[URL][DOMAIN_NAME]"
type input "[URL][DOMAIN_NAME]"
click at [626, 532] on input "text" at bounding box center [697, 536] width 290 height 36
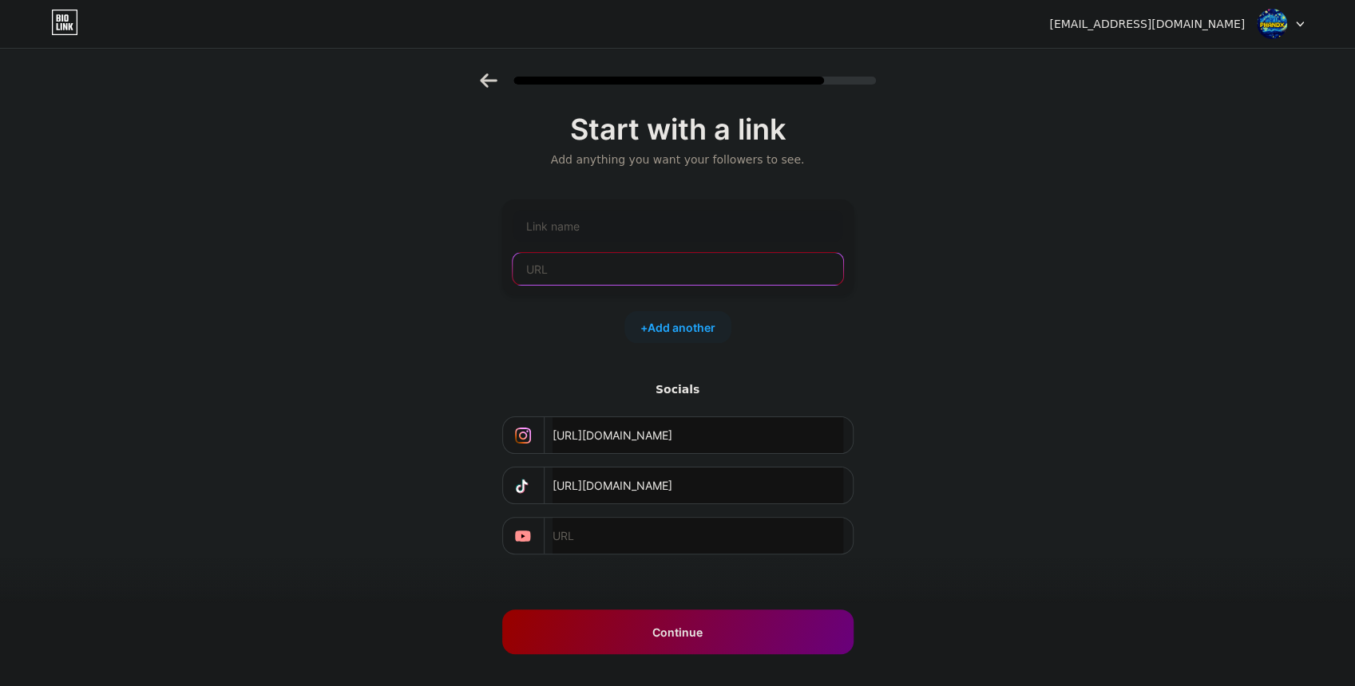
click at [568, 268] on input "text" at bounding box center [677, 269] width 330 height 32
click at [584, 271] on input "text" at bounding box center [677, 269] width 330 height 32
click at [577, 210] on input "text" at bounding box center [677, 226] width 330 height 32
drag, startPoint x: 573, startPoint y: 265, endPoint x: 572, endPoint y: 251, distance: 14.4
click at [570, 263] on input "text" at bounding box center [677, 269] width 330 height 32
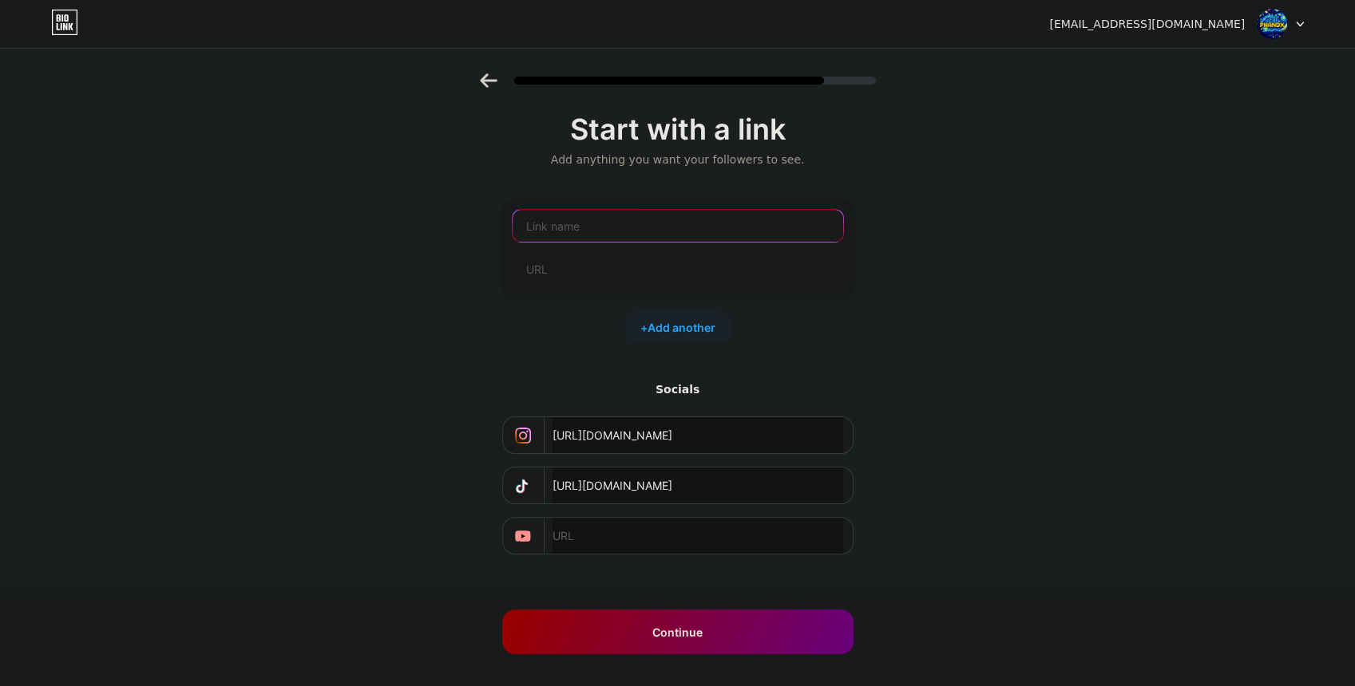
click at [573, 215] on input "text" at bounding box center [677, 226] width 330 height 32
click at [573, 259] on input "text" at bounding box center [677, 269] width 330 height 32
click at [575, 224] on input "text" at bounding box center [677, 226] width 330 height 32
click at [579, 257] on input "text" at bounding box center [677, 269] width 330 height 32
drag, startPoint x: 576, startPoint y: 227, endPoint x: 576, endPoint y: 239, distance: 12.8
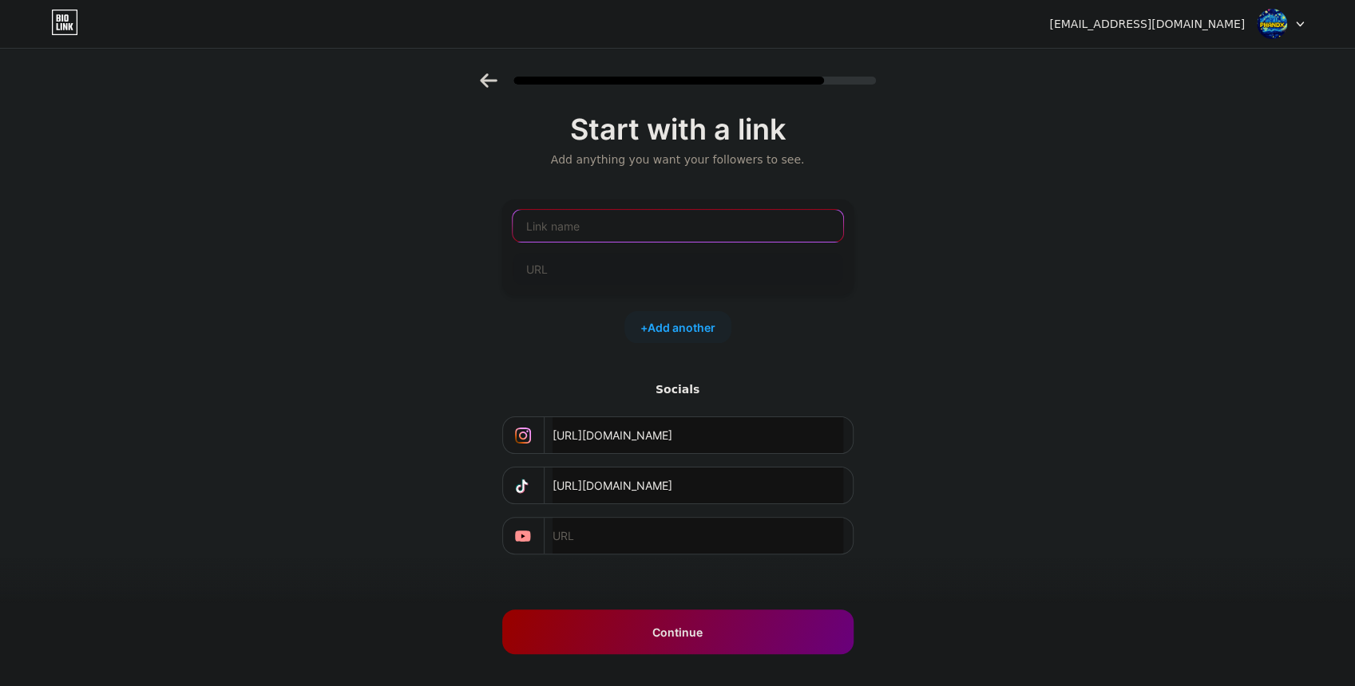
click at [575, 227] on input "text" at bounding box center [677, 226] width 330 height 32
click at [573, 259] on input "text" at bounding box center [677, 269] width 330 height 32
click at [567, 228] on input "text" at bounding box center [677, 226] width 330 height 32
click at [571, 262] on input "text" at bounding box center [677, 269] width 330 height 32
click at [569, 220] on input "text" at bounding box center [677, 226] width 330 height 32
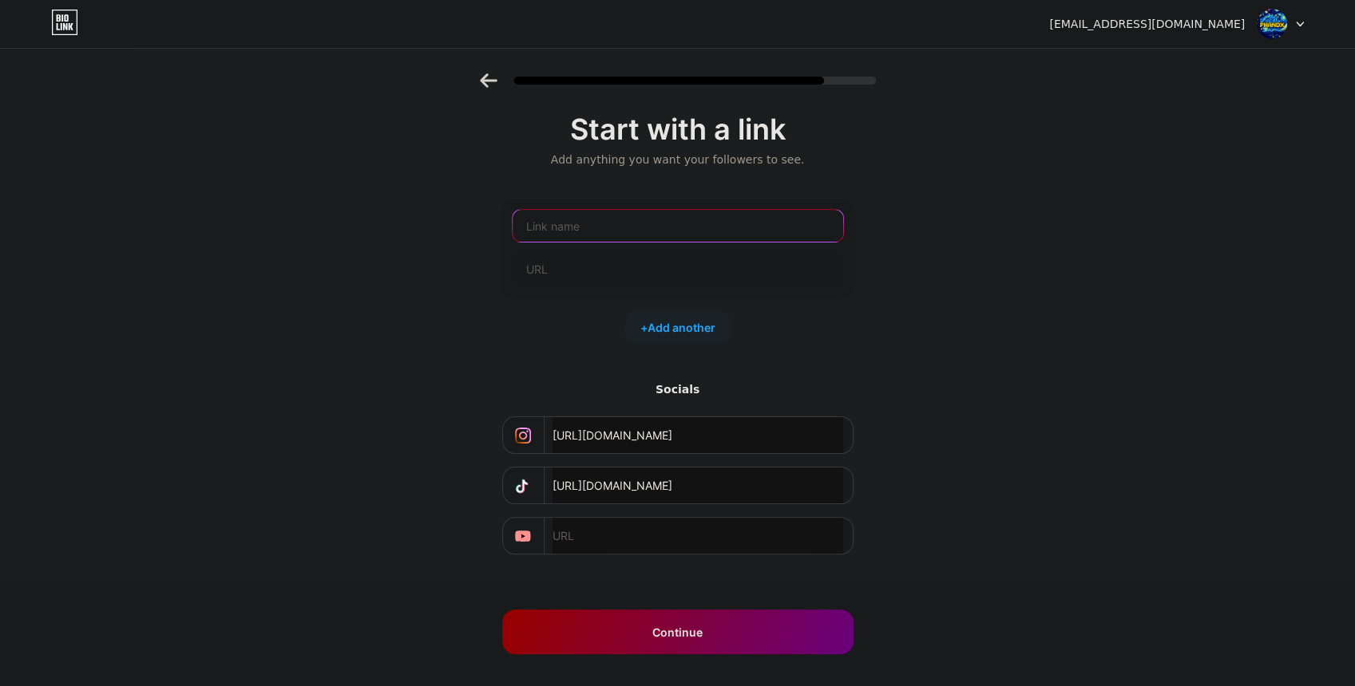
click at [607, 231] on input "text" at bounding box center [677, 226] width 330 height 32
click at [580, 270] on input "text" at bounding box center [677, 269] width 330 height 32
paste input "[URL][DOMAIN_NAME]"
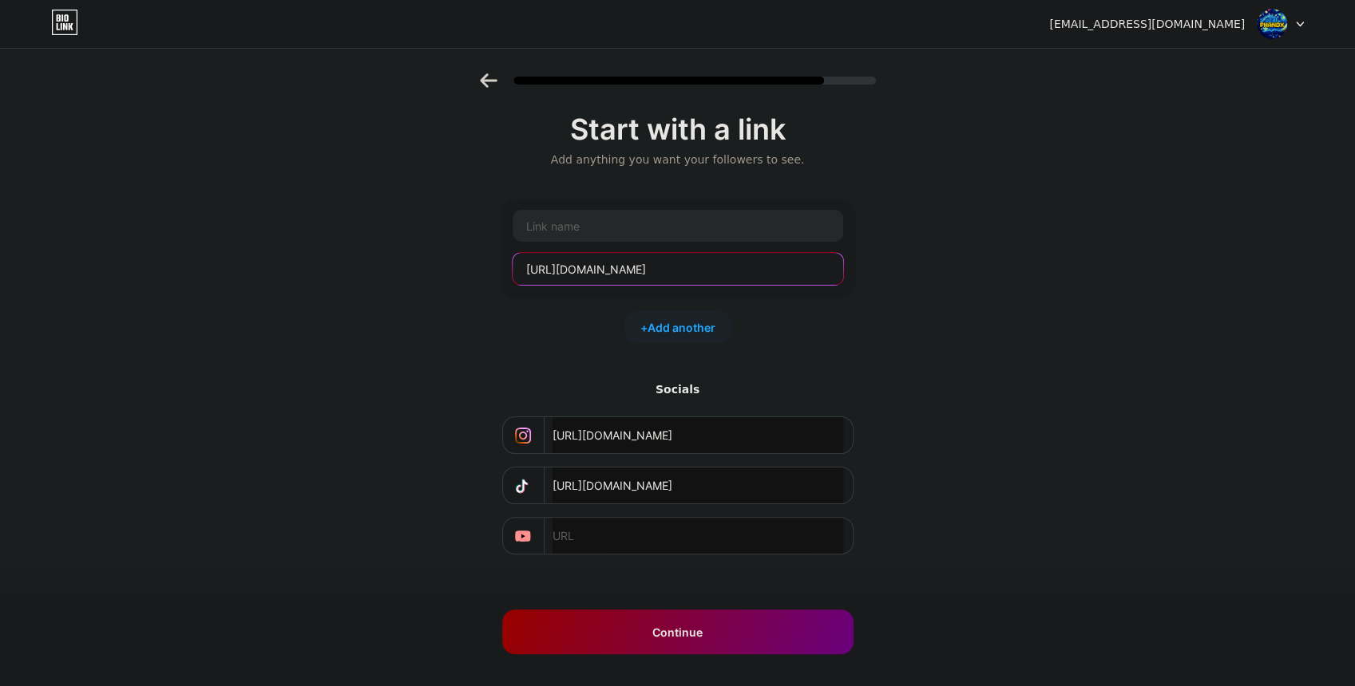
type input "[URL][DOMAIN_NAME]"
click at [584, 234] on input "text" at bounding box center [677, 226] width 330 height 32
click at [556, 227] on input "text" at bounding box center [677, 226] width 330 height 32
type input "v"
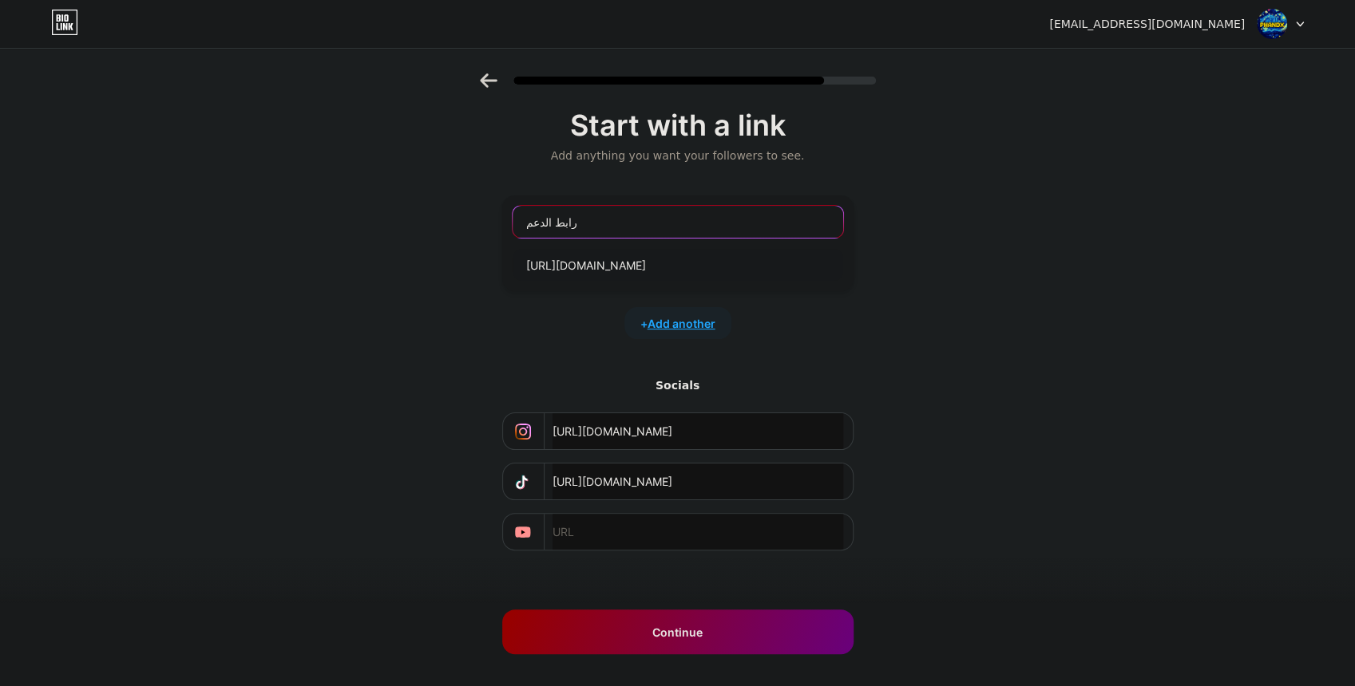
scroll to position [10, 0]
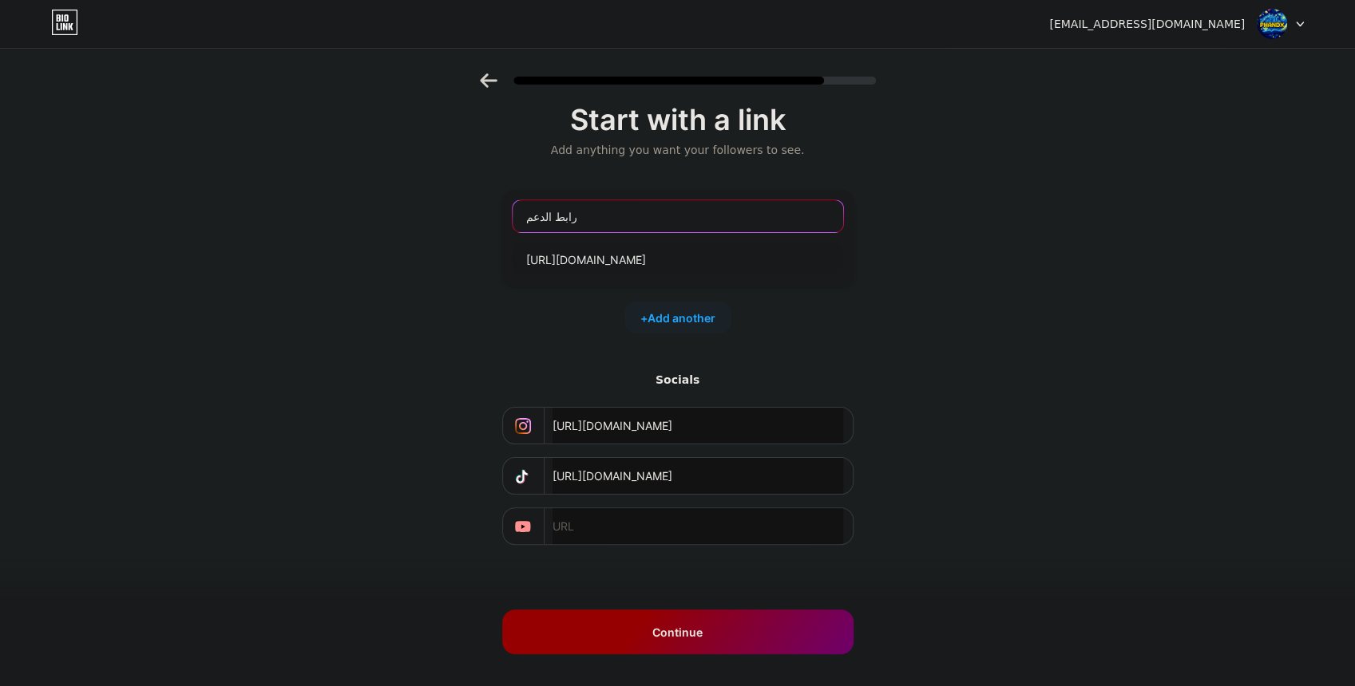
type input "رابط الدعم"
click at [721, 643] on div "Continue" at bounding box center [677, 632] width 351 height 45
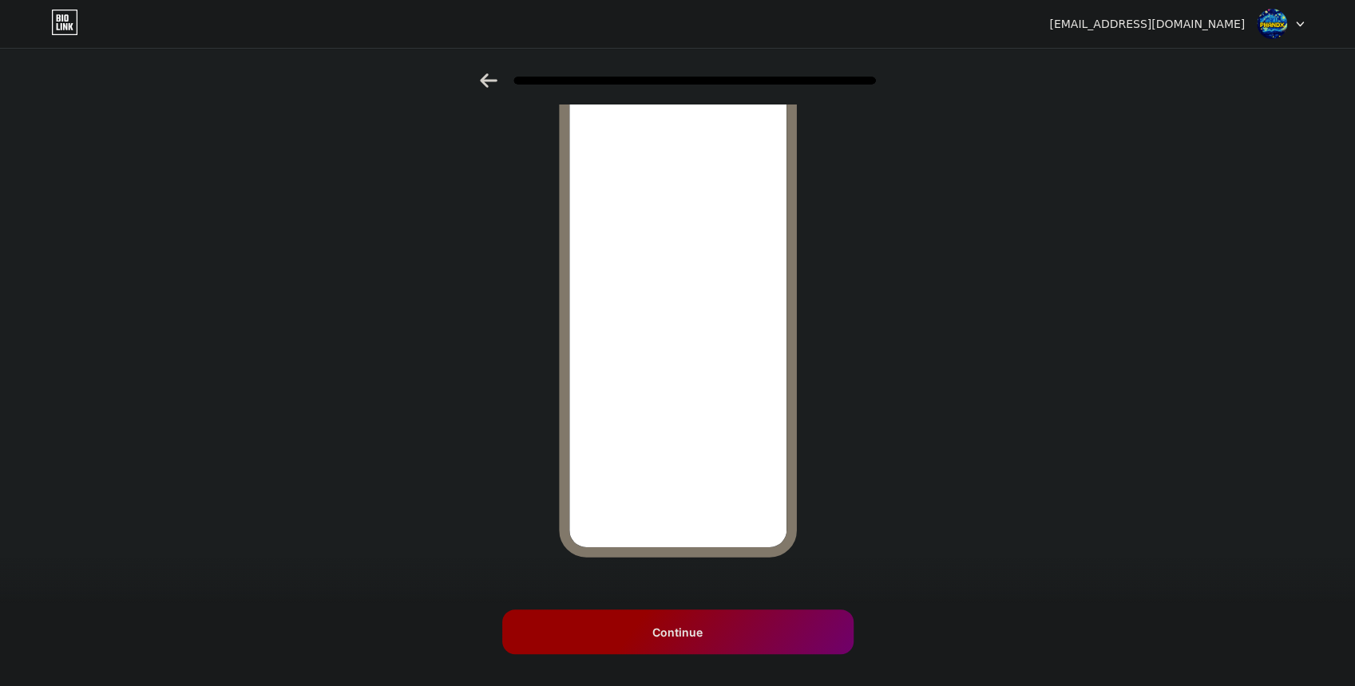
scroll to position [116, 0]
click at [765, 631] on div "Continue" at bounding box center [677, 632] width 351 height 45
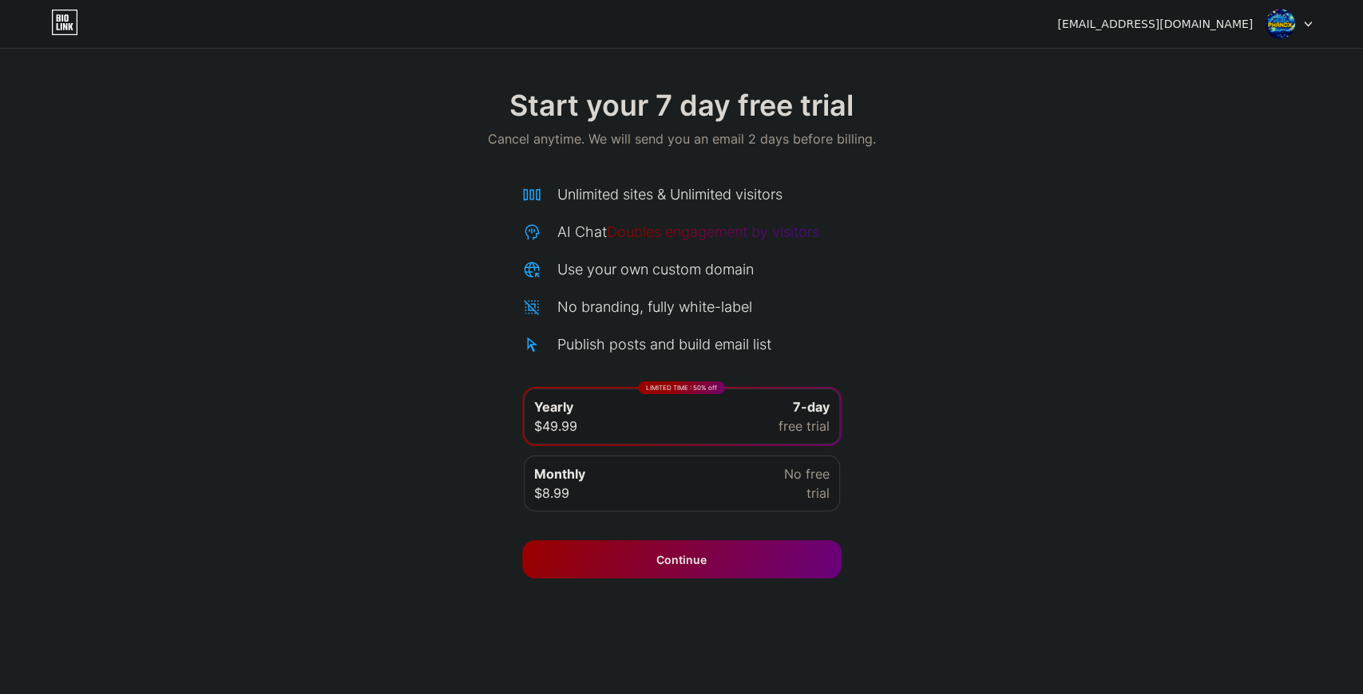
click at [1279, 26] on img at bounding box center [1279, 24] width 30 height 30
click at [1236, 26] on div "[EMAIL_ADDRESS][DOMAIN_NAME]" at bounding box center [1155, 24] width 196 height 17
click at [1276, 21] on img at bounding box center [1279, 24] width 30 height 30
click at [1300, 21] on div at bounding box center [1288, 24] width 46 height 29
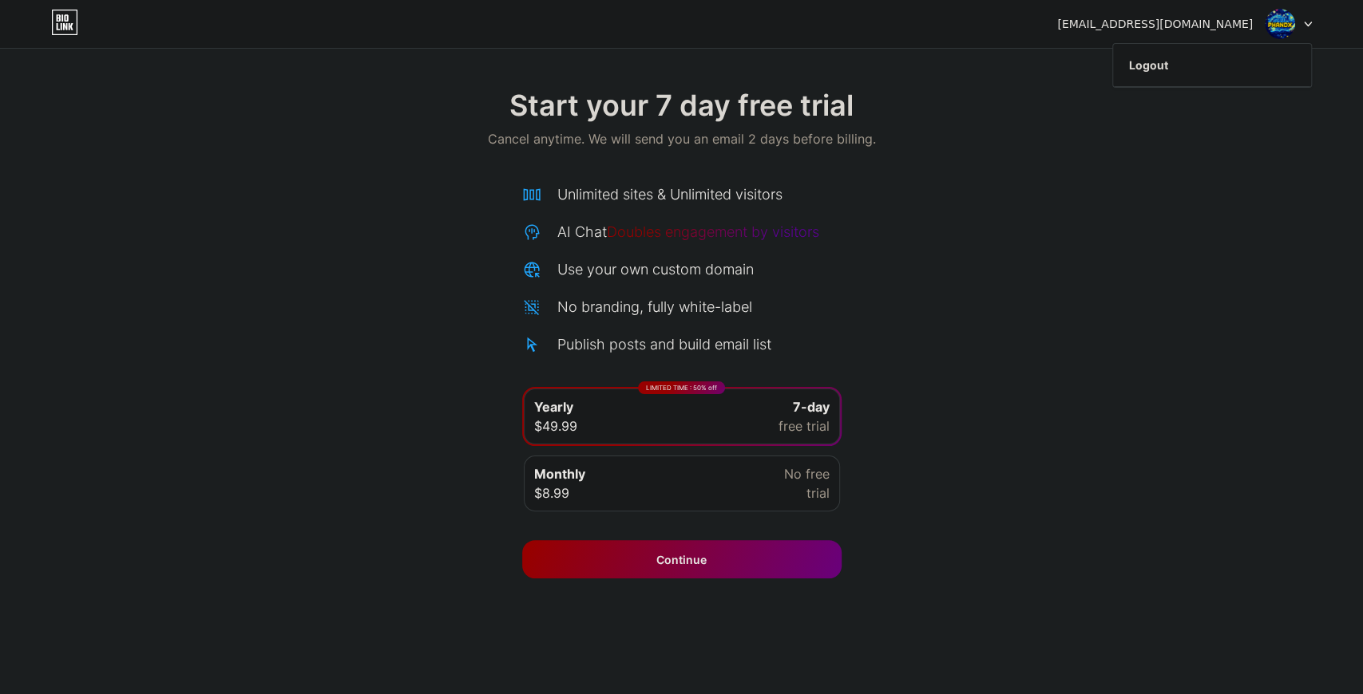
click at [1309, 26] on icon at bounding box center [1308, 25] width 8 height 6
click at [1217, 19] on div "[EMAIL_ADDRESS][DOMAIN_NAME]" at bounding box center [1155, 24] width 196 height 17
click at [1227, 24] on div "[EMAIL_ADDRESS][DOMAIN_NAME]" at bounding box center [1155, 24] width 196 height 17
click at [773, 487] on div "Monthly $8.99 No free trial" at bounding box center [682, 484] width 316 height 56
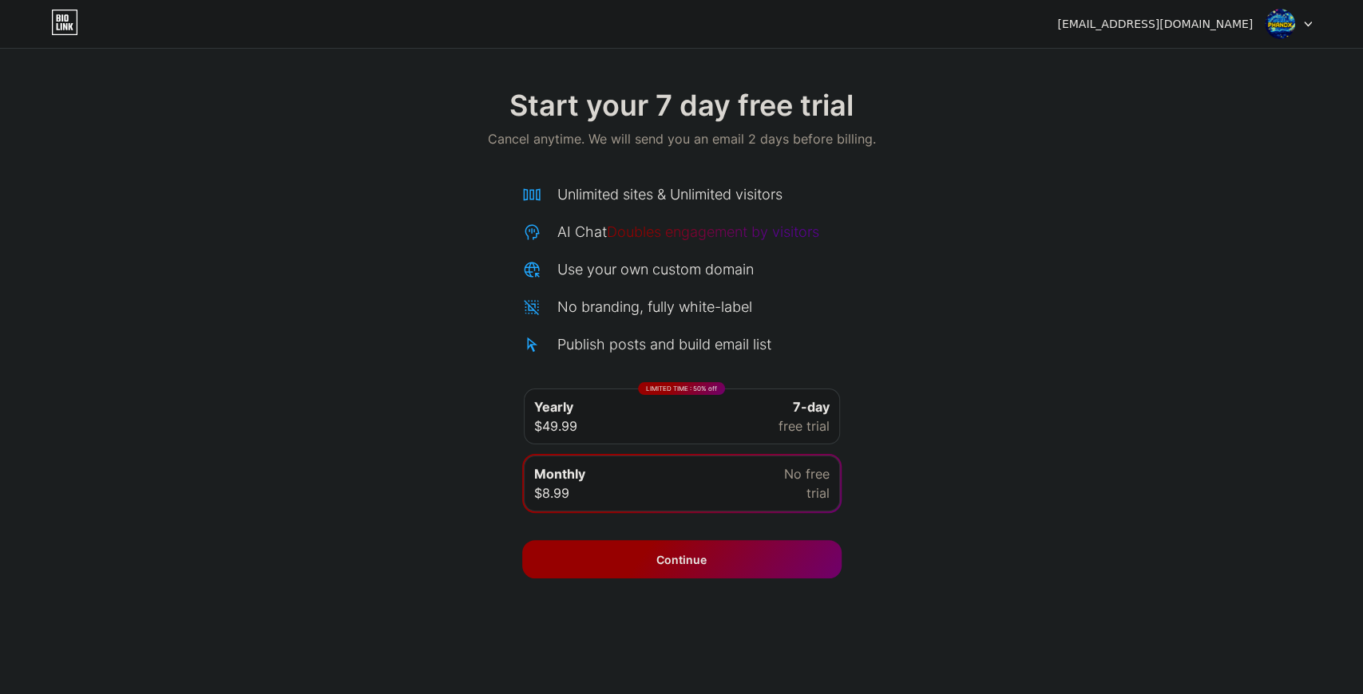
click at [699, 552] on span "Continue" at bounding box center [681, 560] width 50 height 17
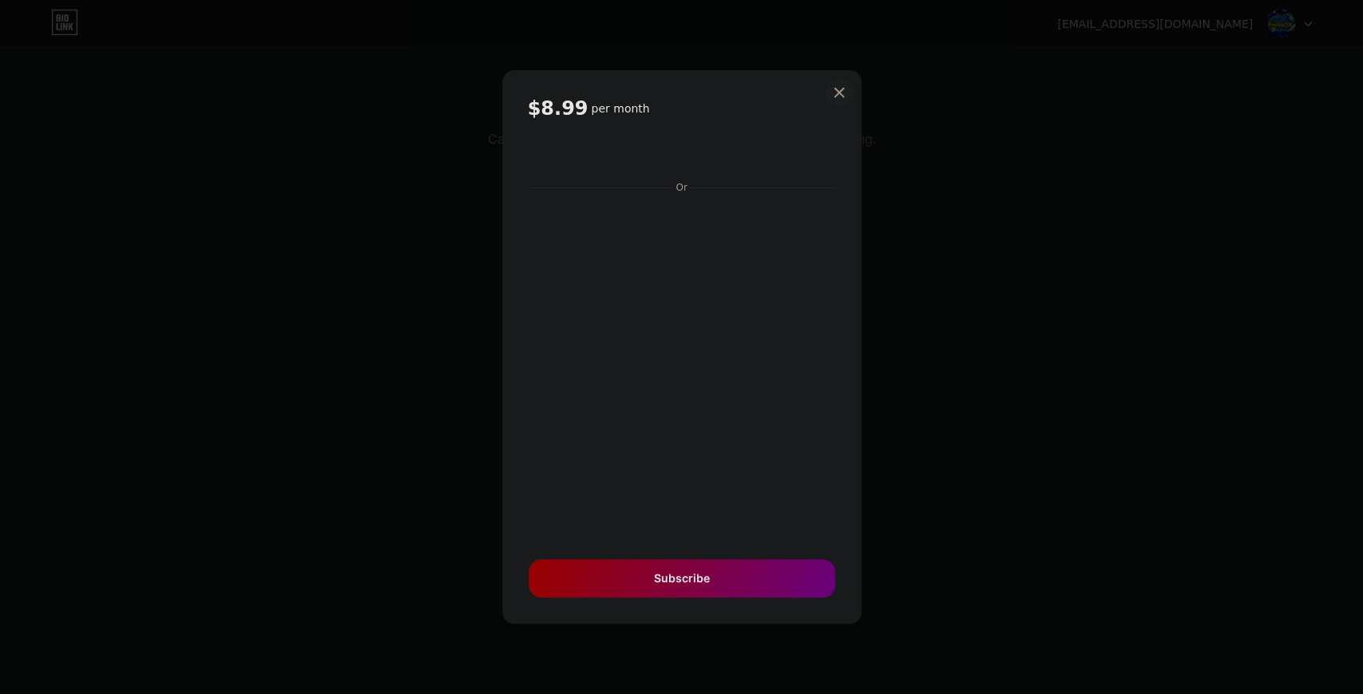
click at [841, 93] on icon at bounding box center [839, 92] width 13 height 13
